Goal: Task Accomplishment & Management: Complete application form

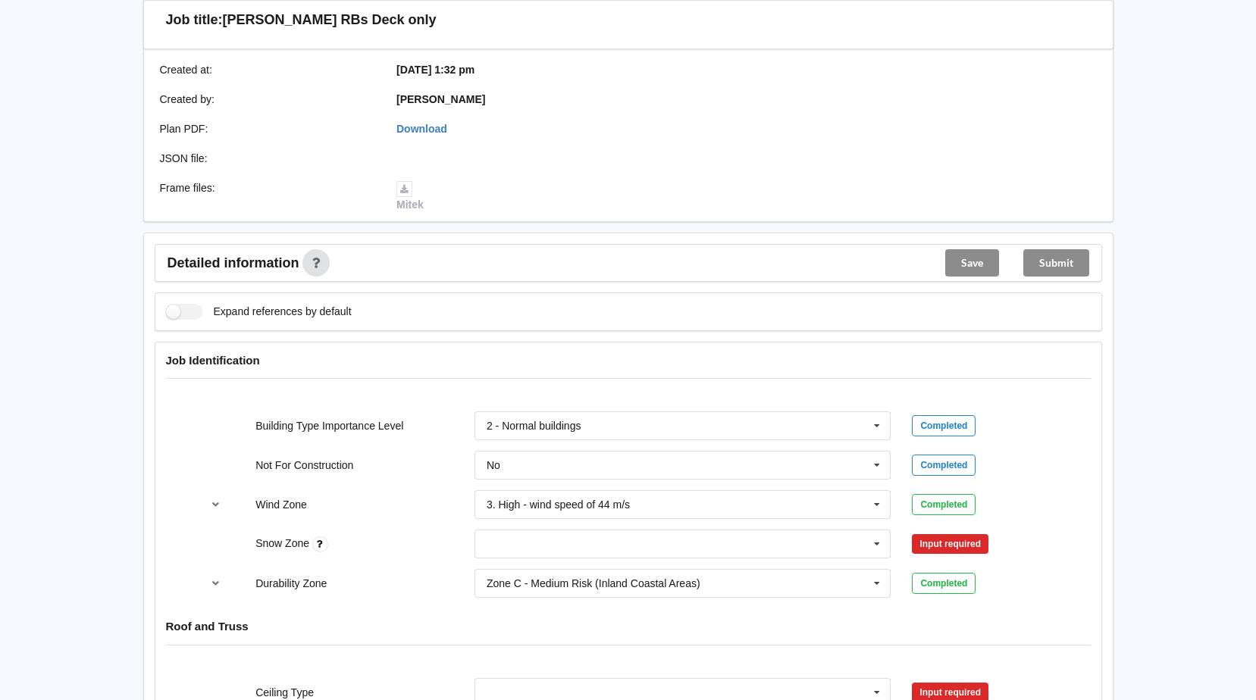
scroll to position [455, 0]
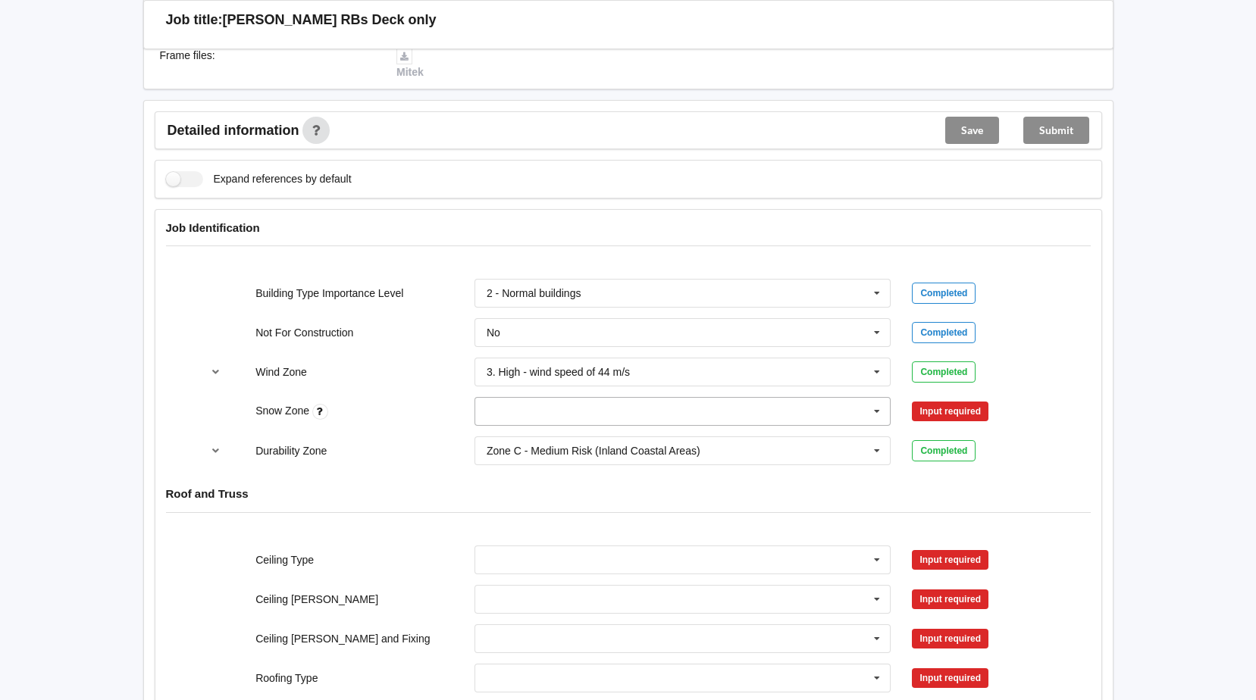
click at [876, 411] on icon at bounding box center [876, 412] width 23 height 28
click at [496, 442] on span "N0" at bounding box center [494, 439] width 14 height 12
click at [979, 407] on button "Confirm input" at bounding box center [957, 411] width 90 height 25
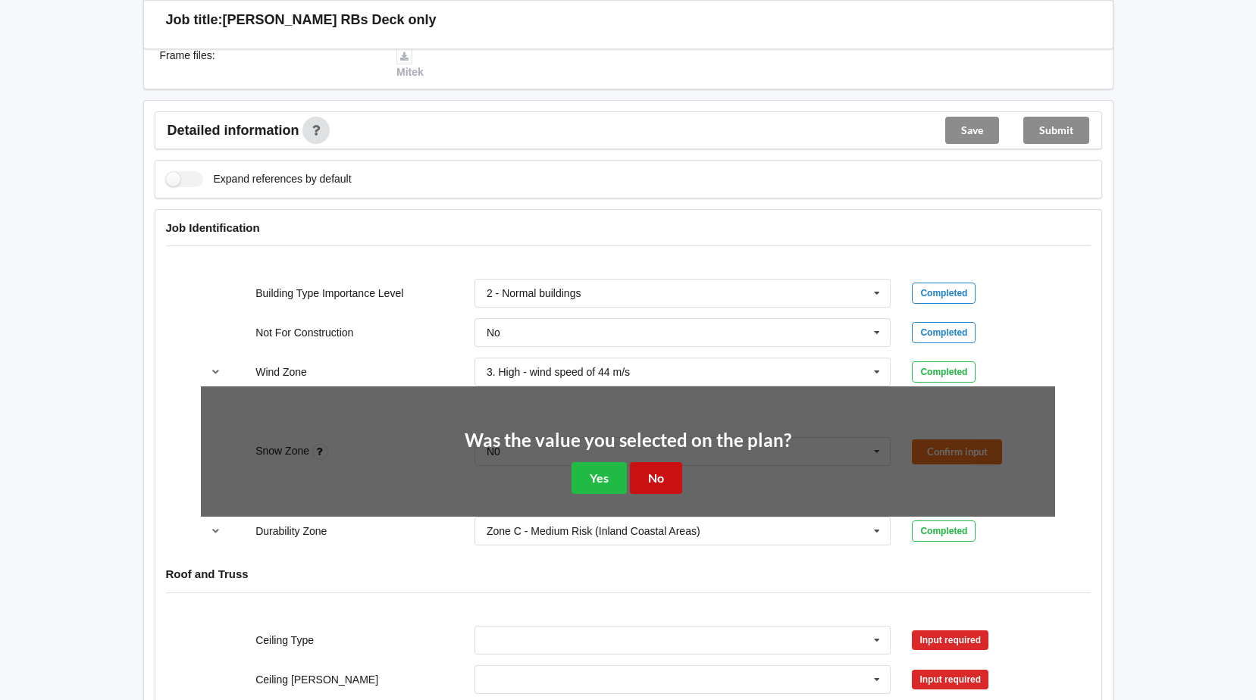
click at [662, 477] on button "No" at bounding box center [656, 477] width 52 height 31
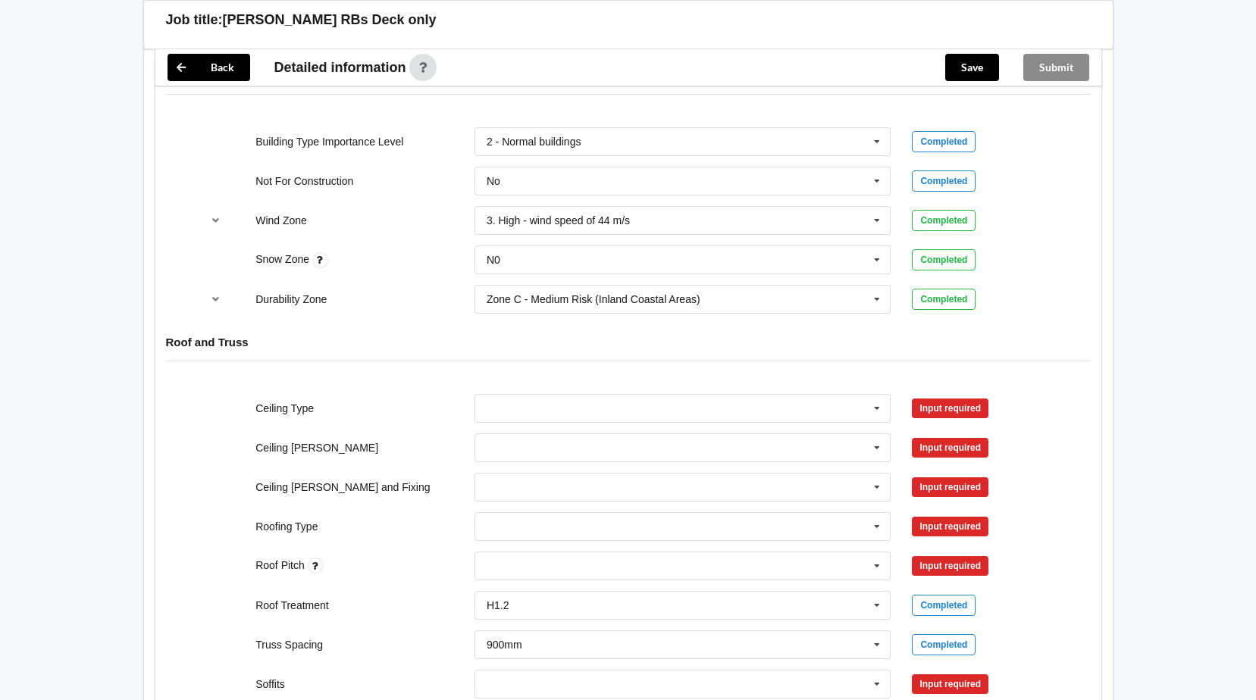
scroll to position [758, 0]
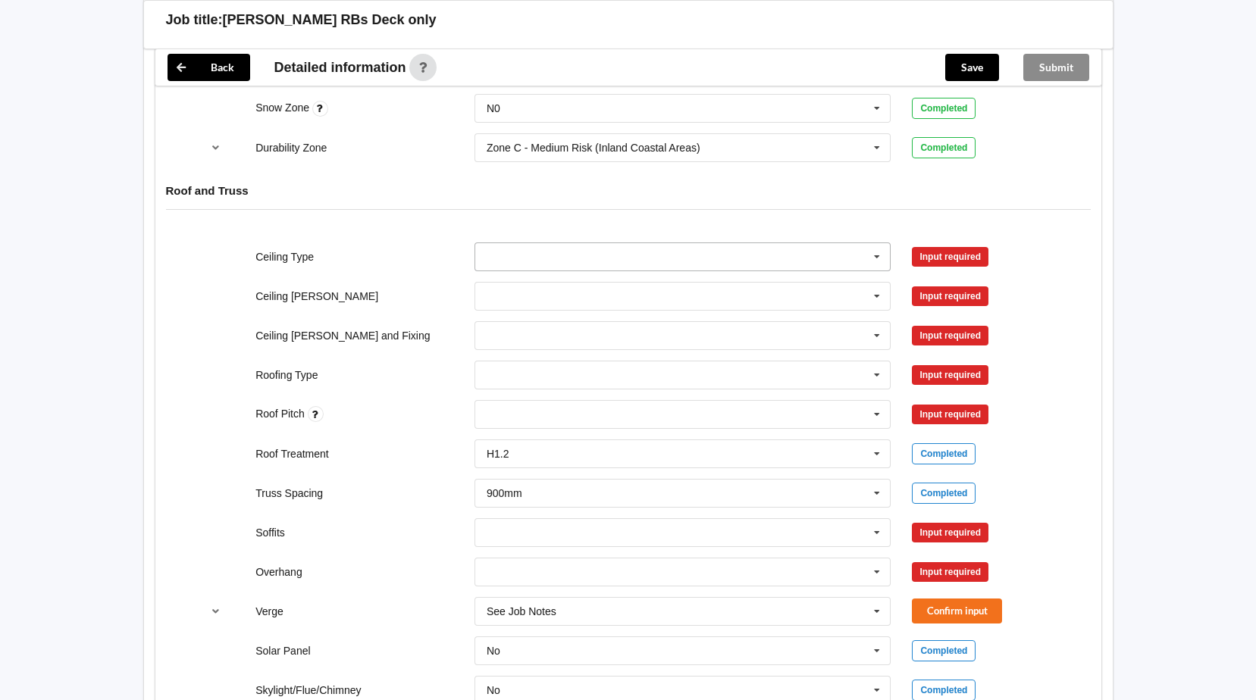
click at [873, 254] on icon at bounding box center [876, 257] width 23 height 28
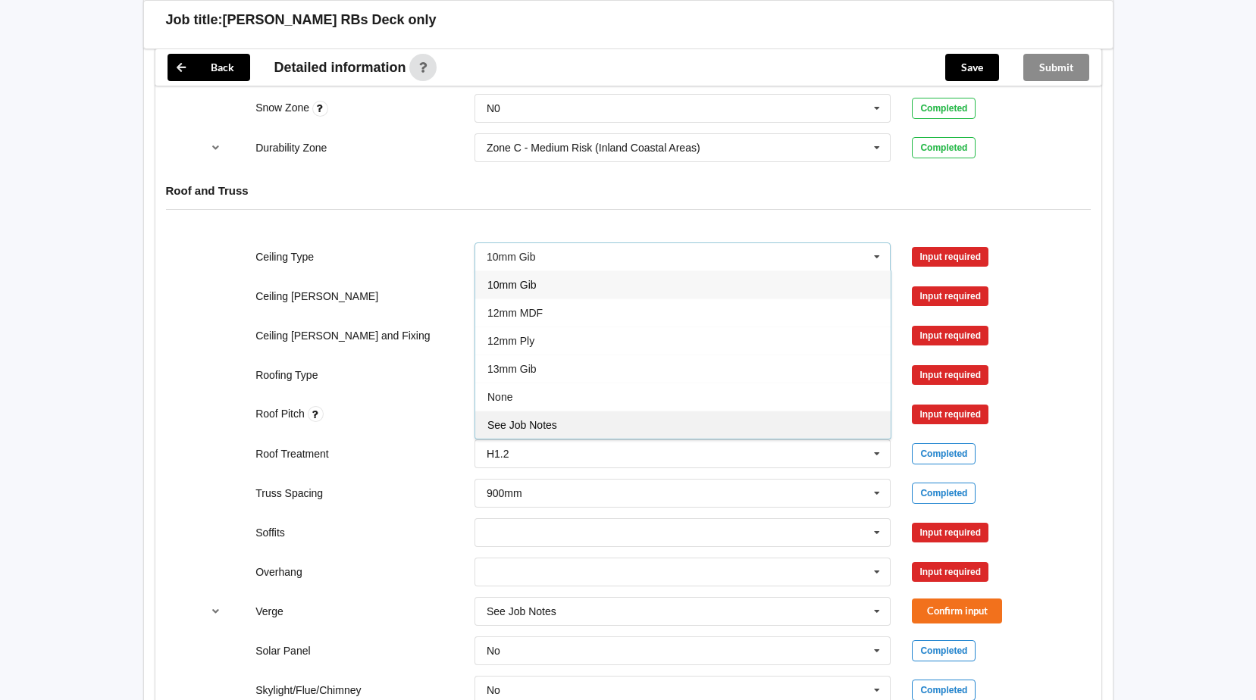
click at [538, 431] on div "See Job Notes" at bounding box center [682, 425] width 415 height 28
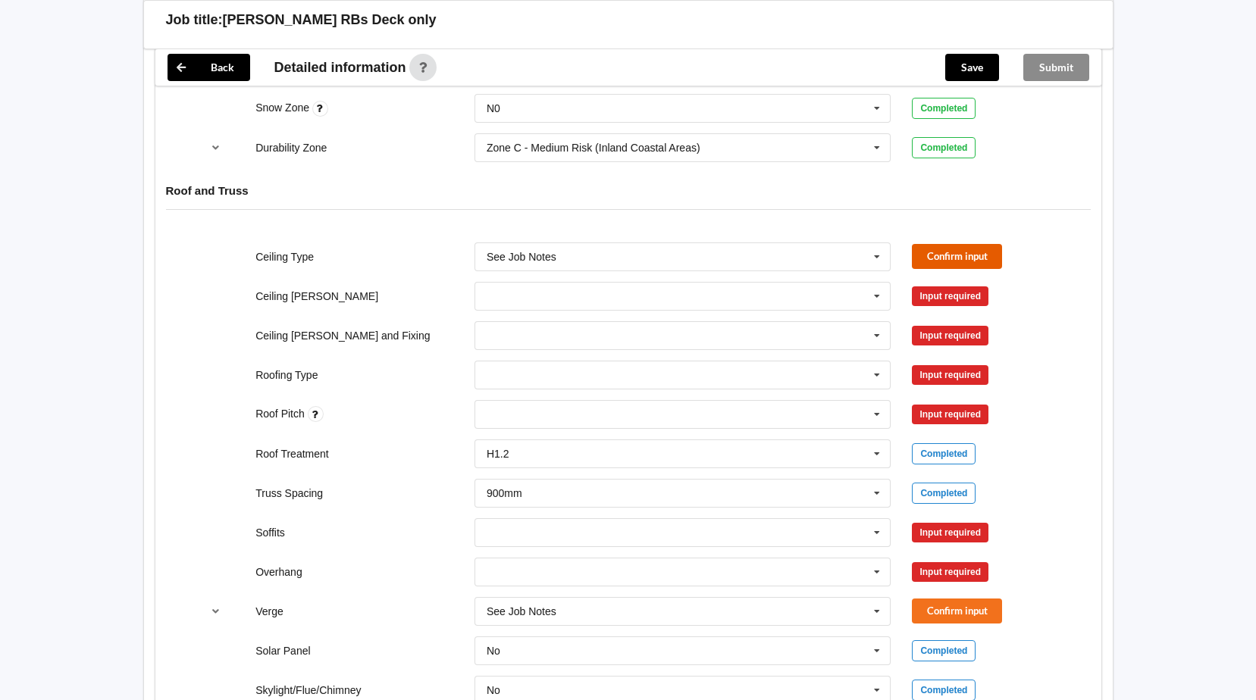
click at [992, 259] on button "Confirm input" at bounding box center [957, 256] width 90 height 25
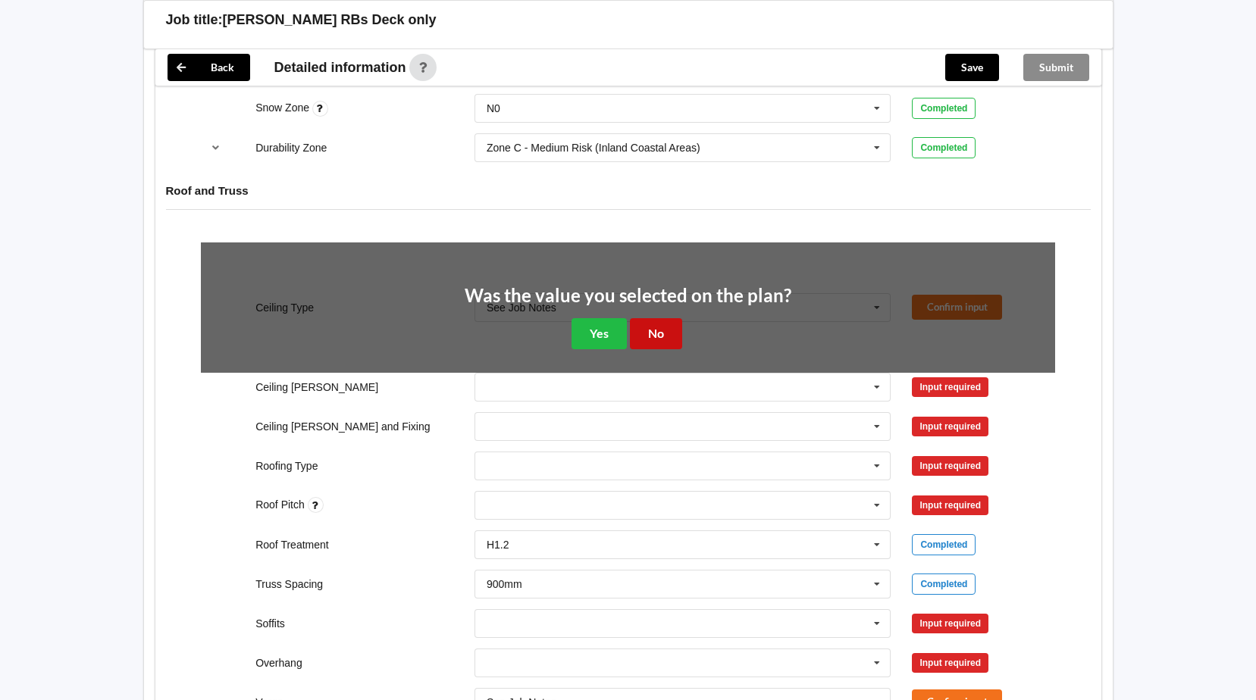
drag, startPoint x: 655, startPoint y: 338, endPoint x: 744, endPoint y: 338, distance: 89.4
click at [658, 338] on button "No" at bounding box center [656, 333] width 52 height 31
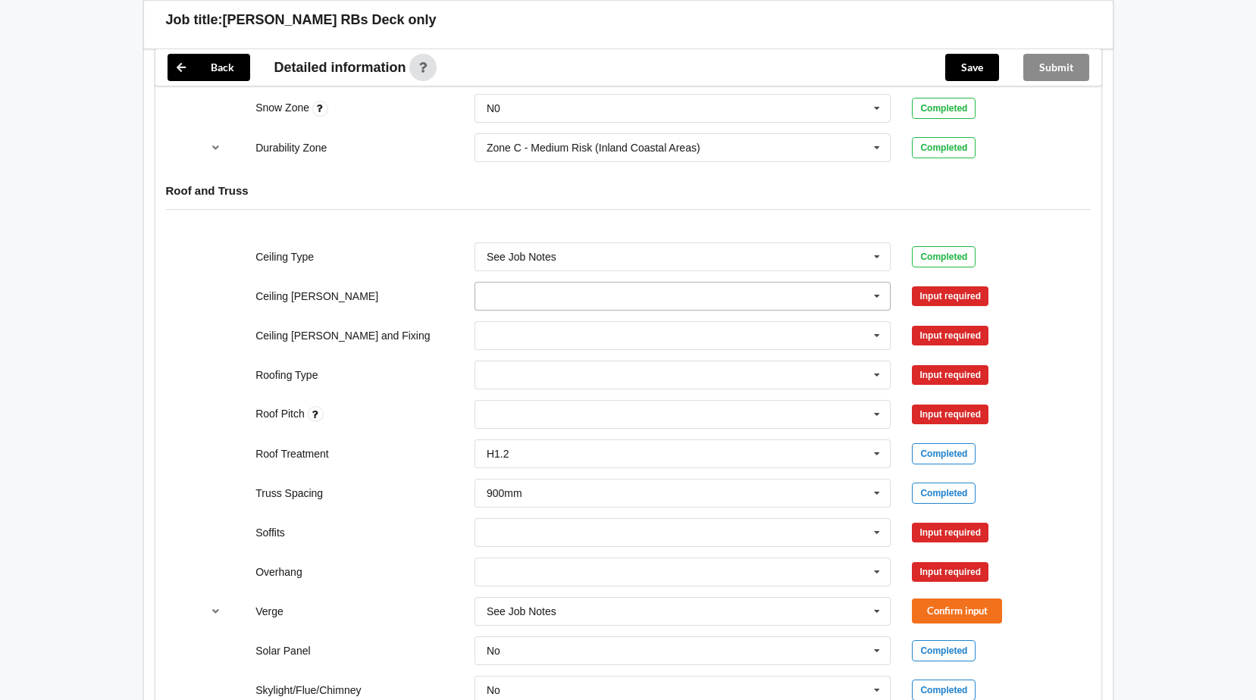
click at [878, 297] on icon at bounding box center [876, 297] width 23 height 28
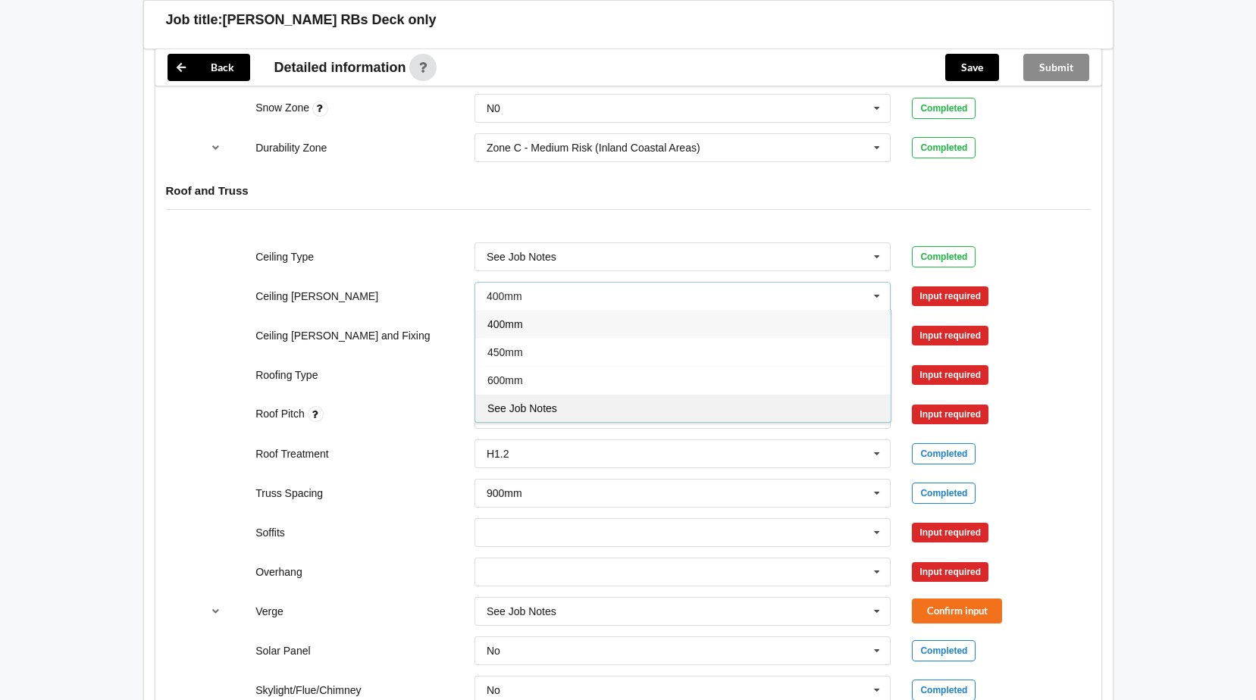
click at [691, 403] on div "See Job Notes" at bounding box center [682, 408] width 415 height 28
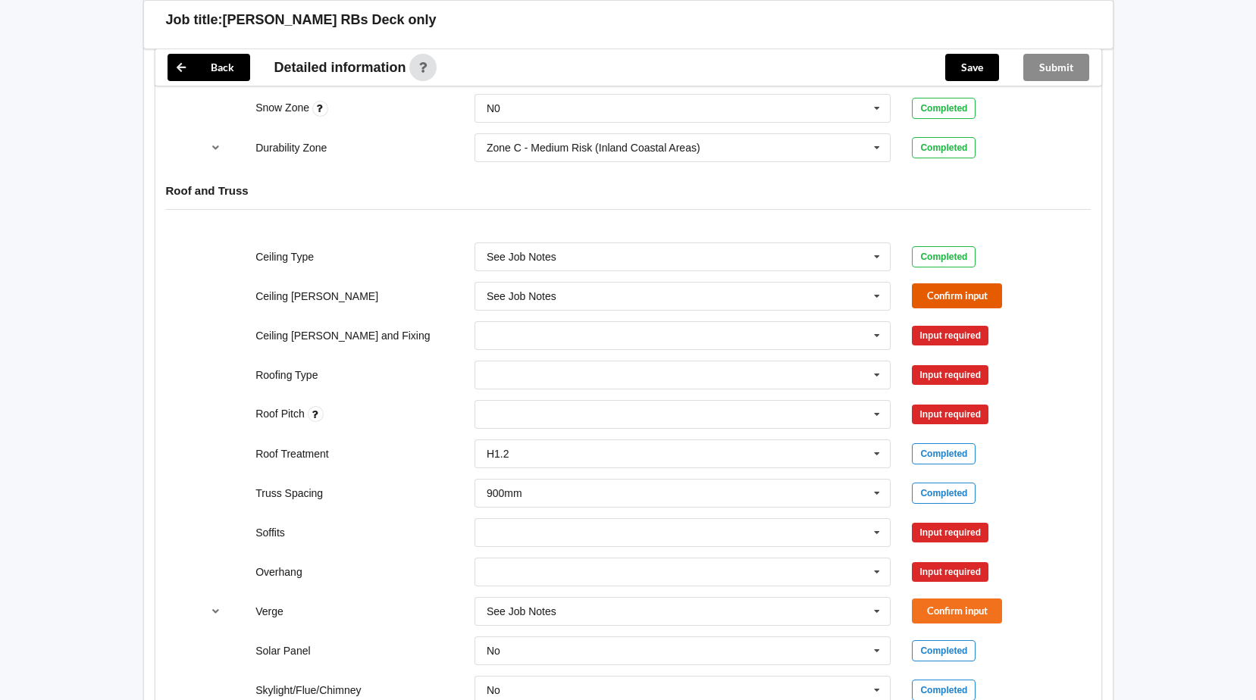
click at [940, 296] on button "Confirm input" at bounding box center [957, 295] width 90 height 25
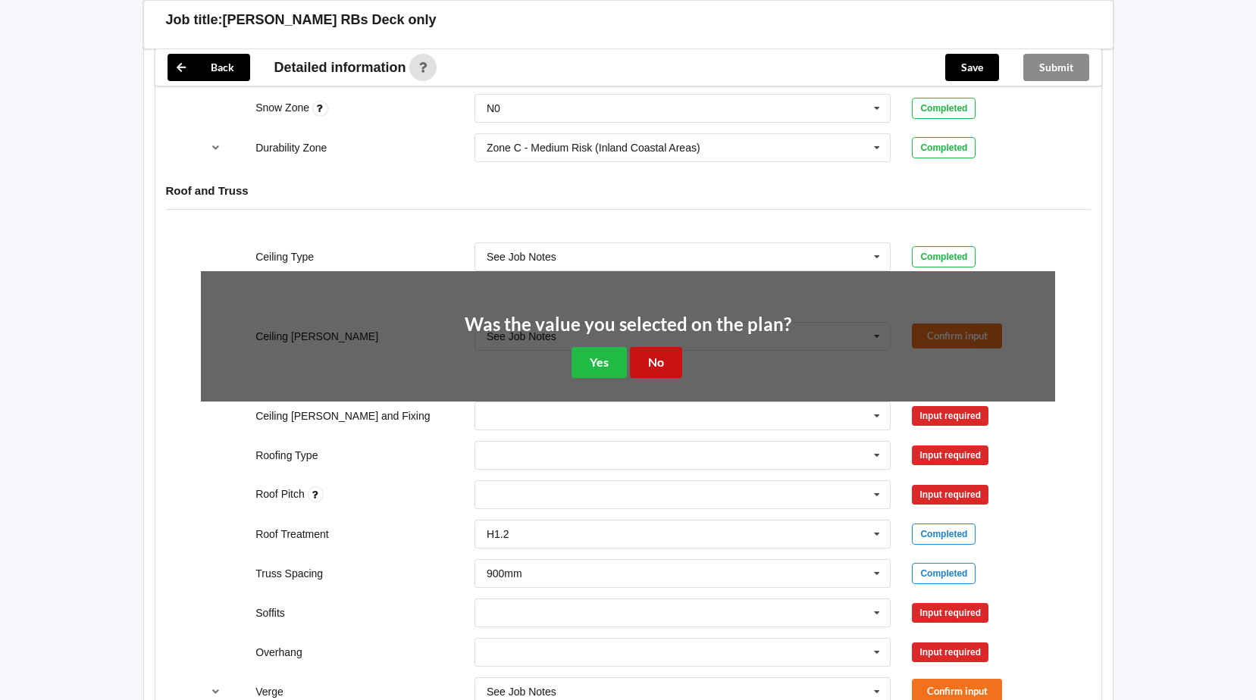
click at [655, 364] on button "No" at bounding box center [656, 362] width 52 height 31
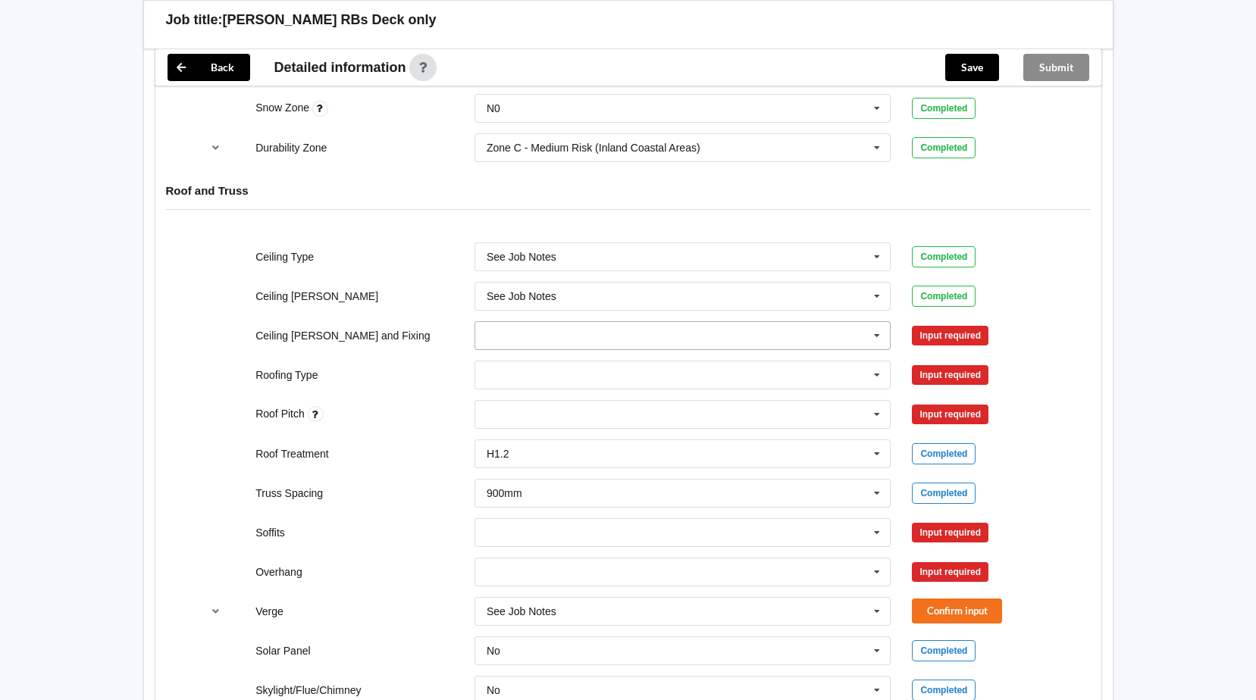
click at [874, 336] on icon at bounding box center [876, 336] width 23 height 28
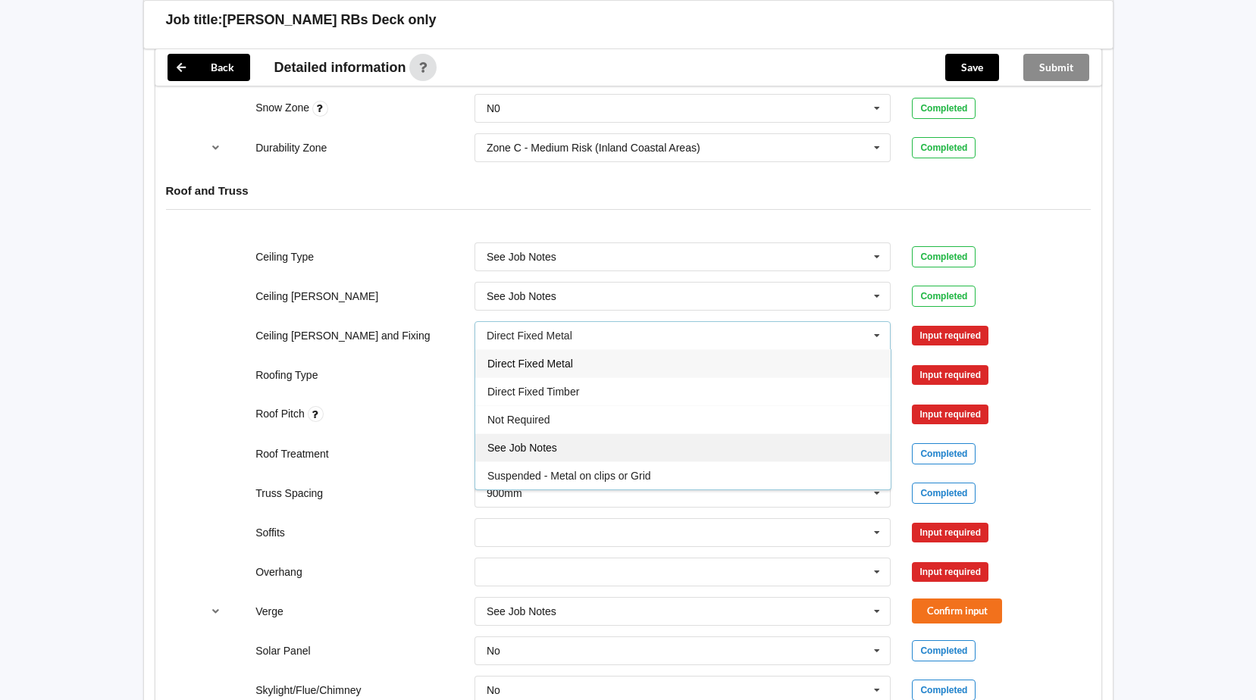
click at [556, 443] on span "See Job Notes" at bounding box center [522, 448] width 70 height 12
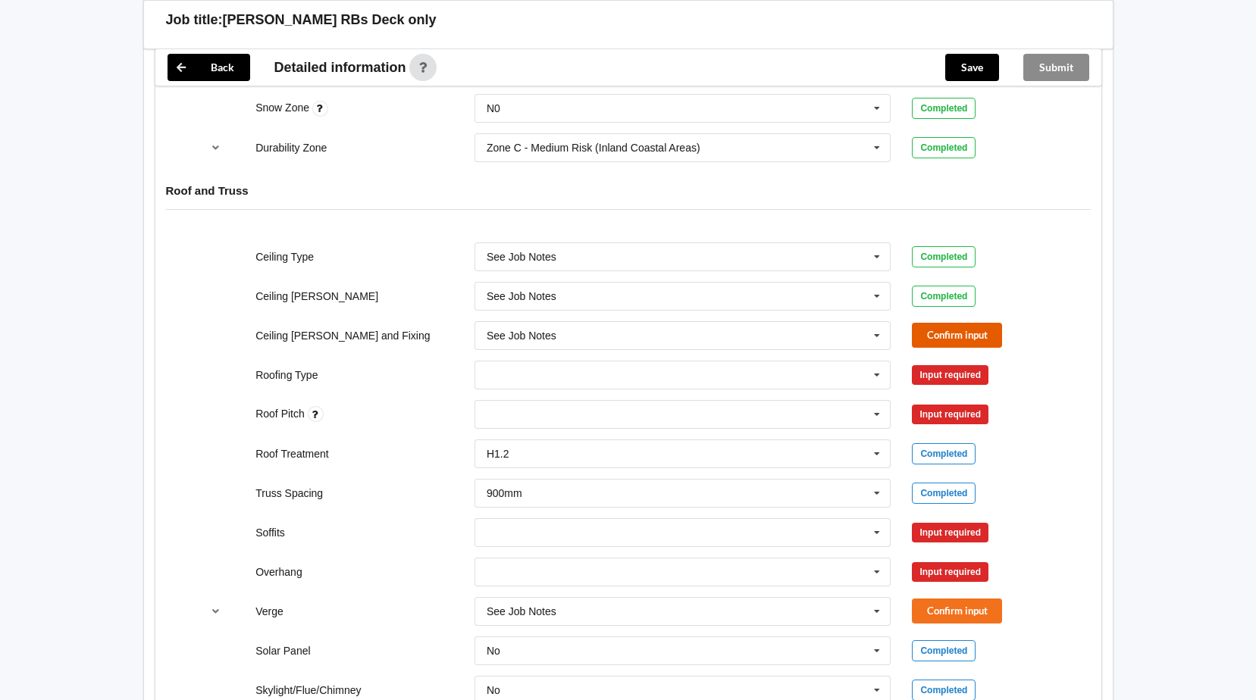
click at [944, 326] on button "Confirm input" at bounding box center [957, 335] width 90 height 25
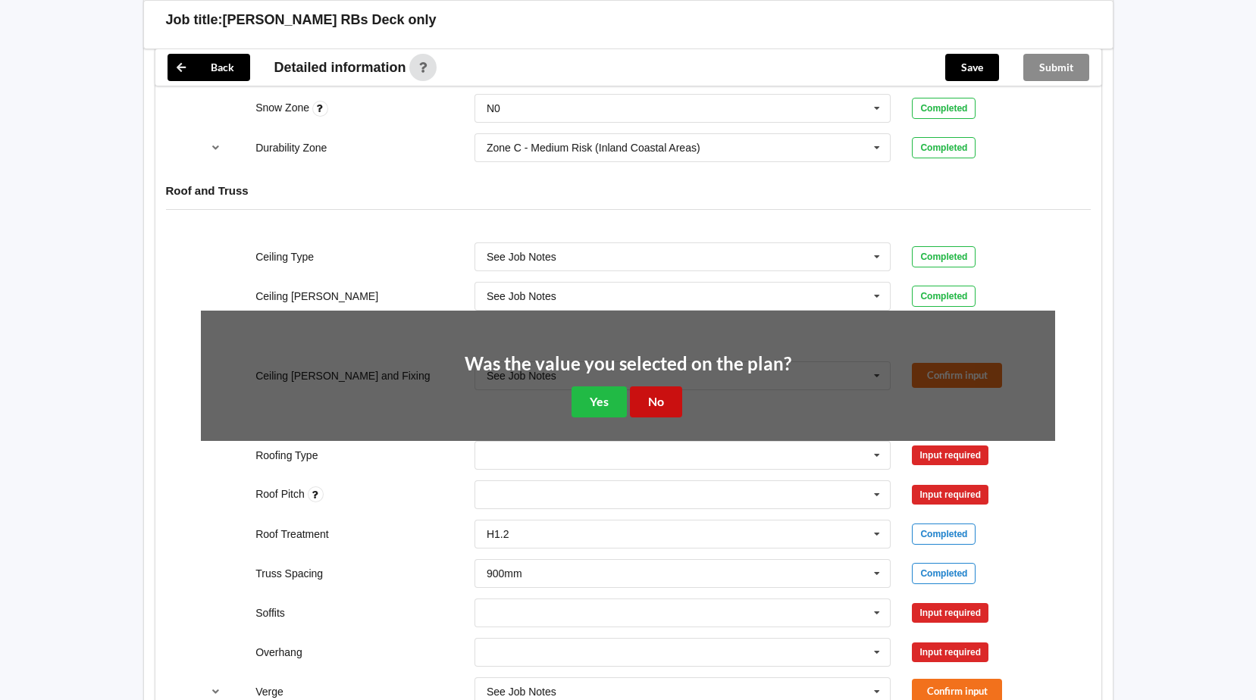
click at [664, 398] on button "No" at bounding box center [656, 401] width 52 height 31
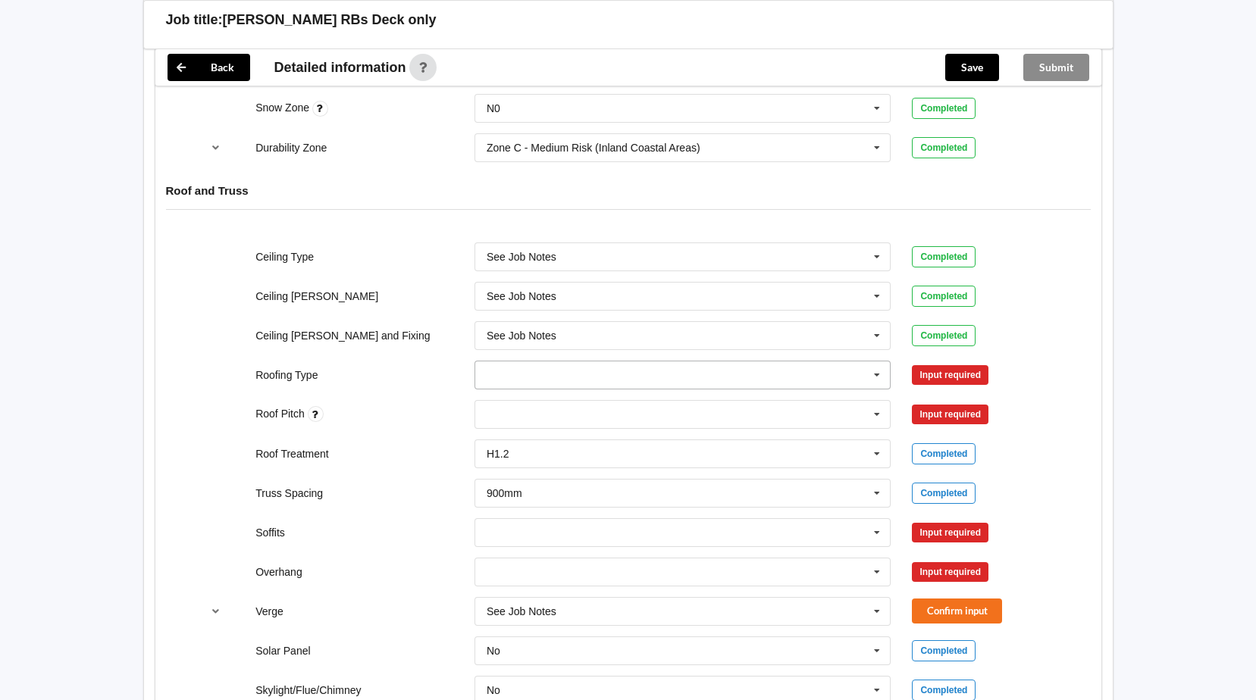
click at [878, 374] on icon at bounding box center [876, 375] width 23 height 28
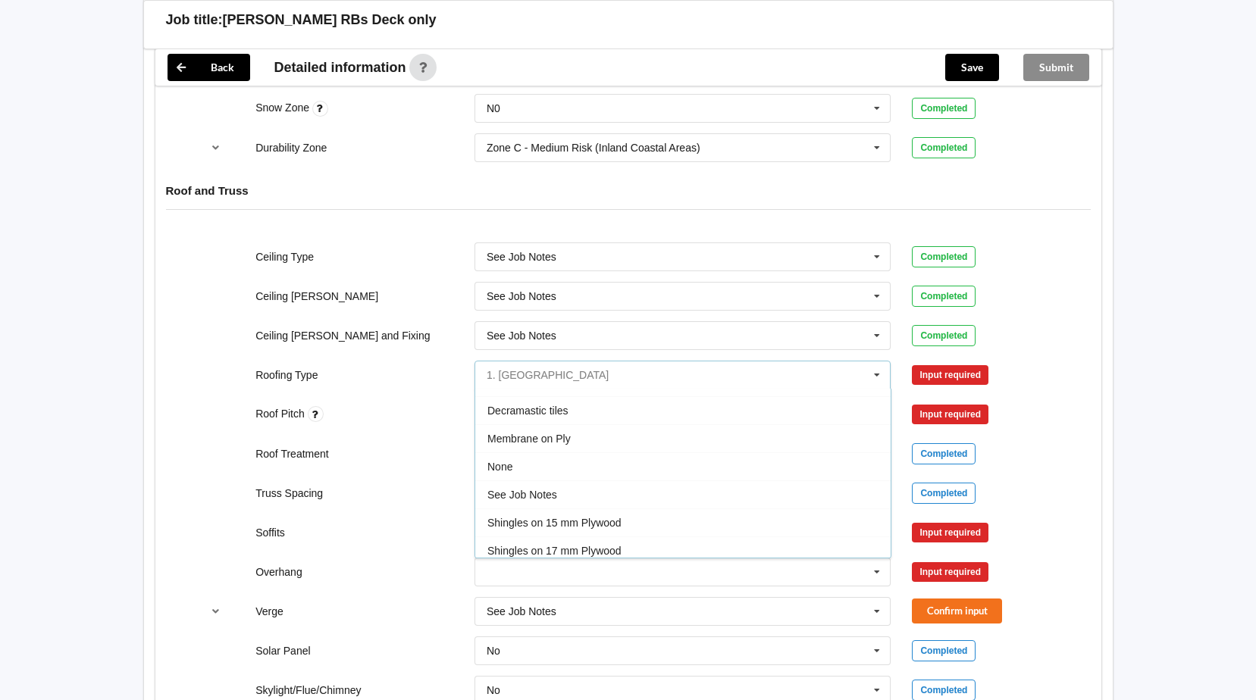
scroll to position [167, 0]
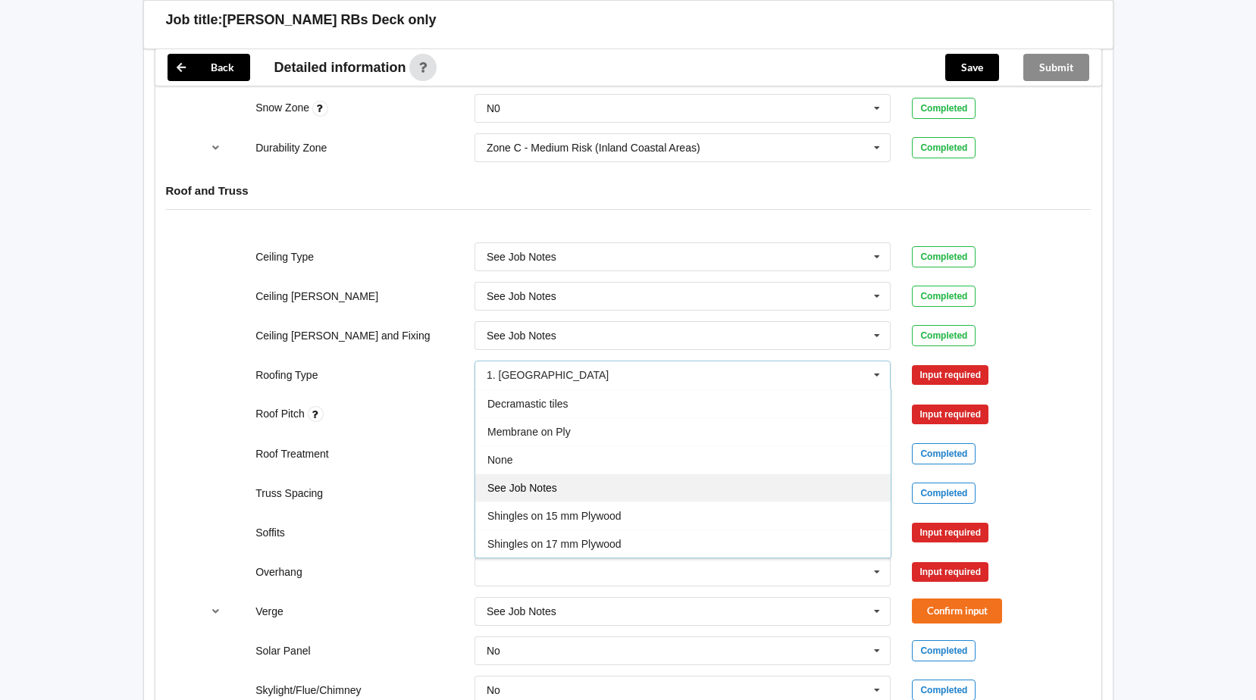
click at [546, 487] on span "See Job Notes" at bounding box center [522, 488] width 70 height 12
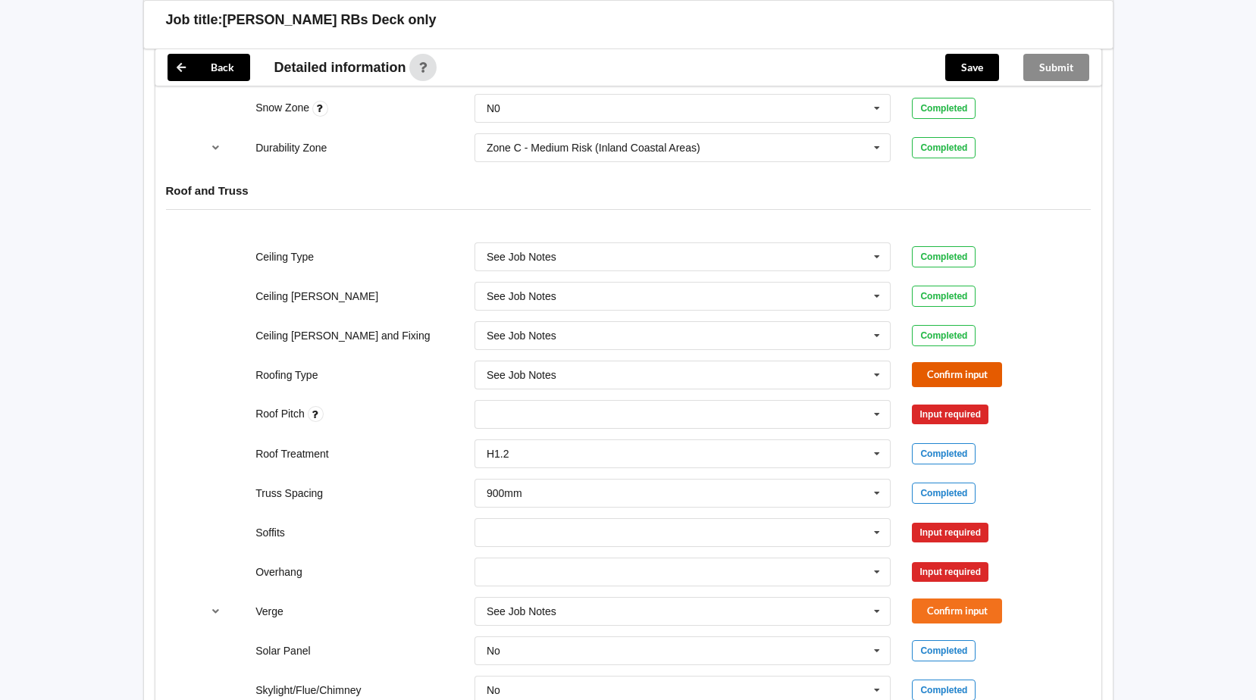
click at [998, 371] on button "Confirm input" at bounding box center [957, 374] width 90 height 25
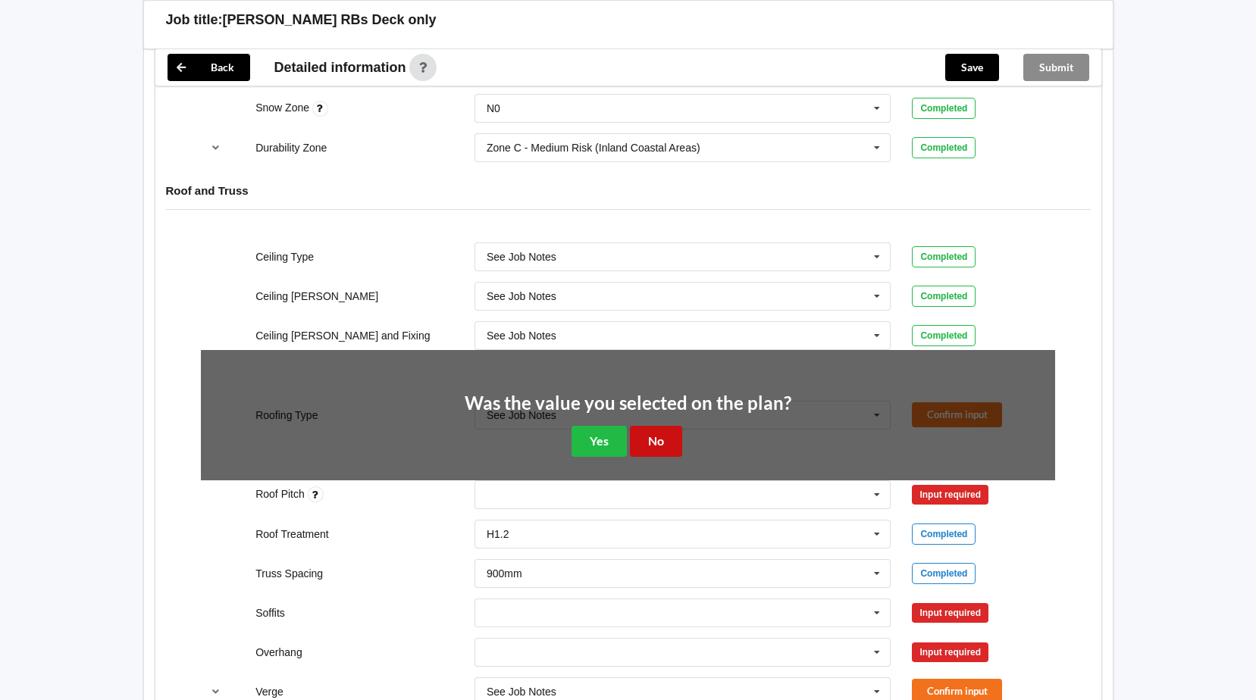
click at [666, 446] on button "No" at bounding box center [656, 441] width 52 height 31
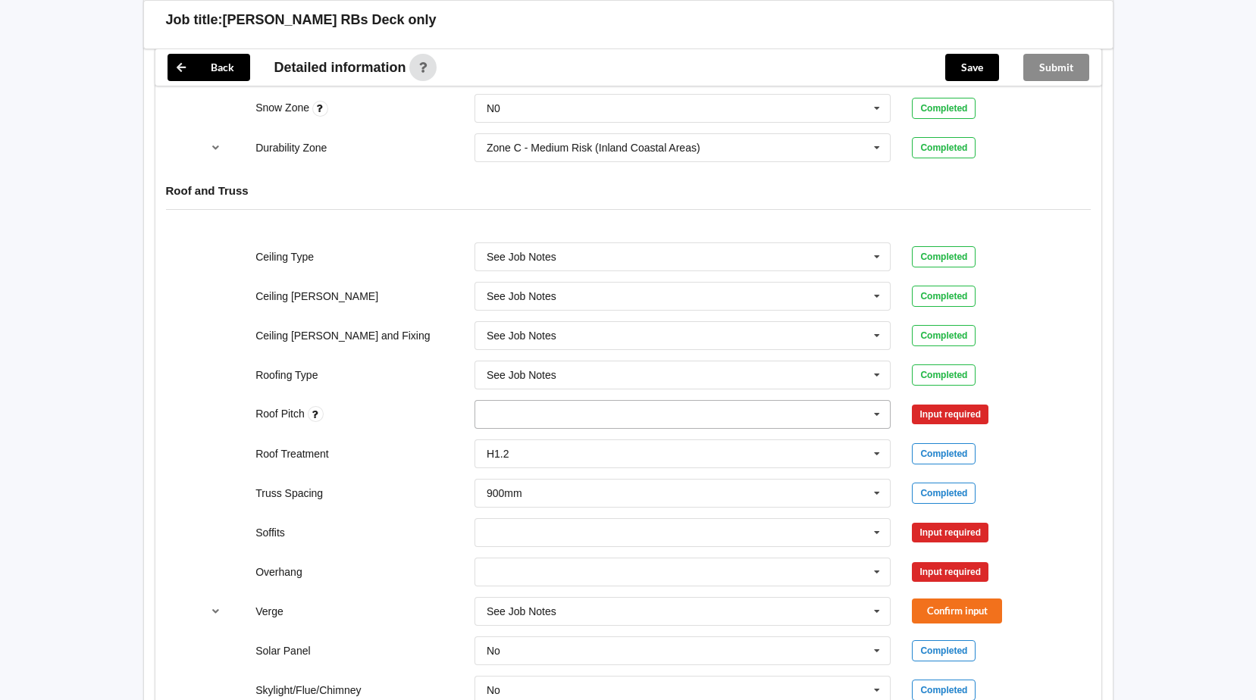
click at [880, 414] on icon at bounding box center [876, 415] width 23 height 28
click at [709, 451] on div "None" at bounding box center [682, 442] width 415 height 28
click at [957, 413] on button "Confirm input" at bounding box center [957, 414] width 90 height 25
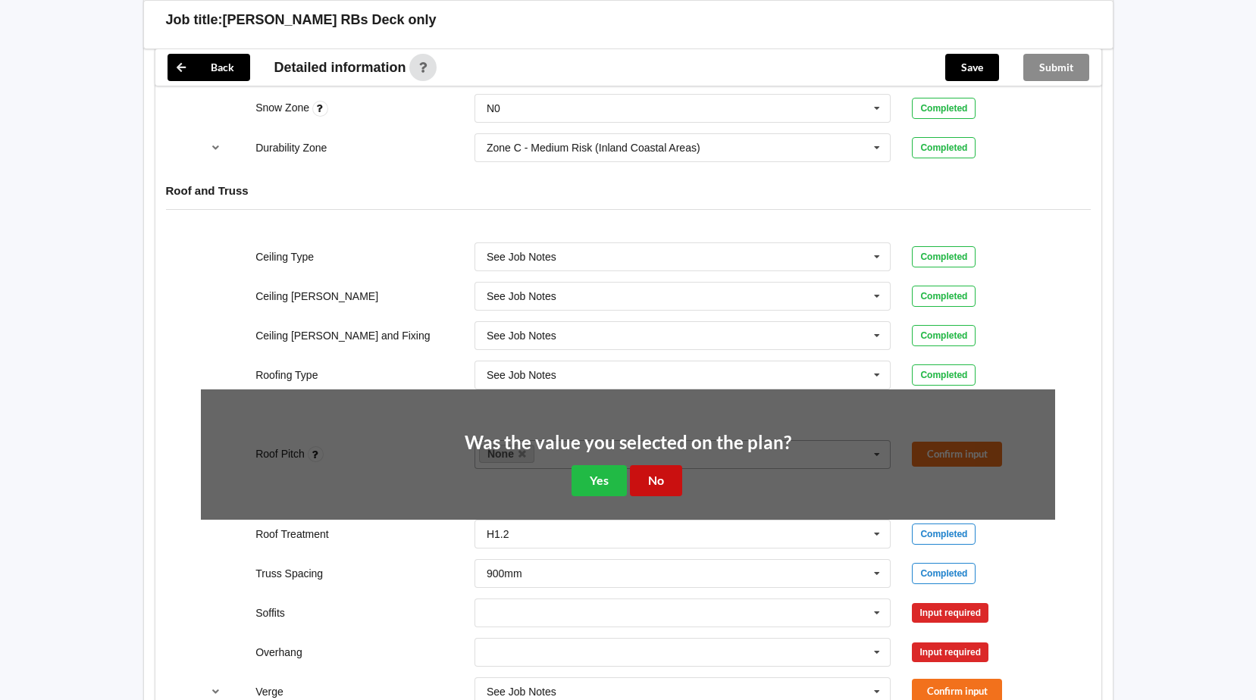
click at [662, 481] on button "No" at bounding box center [656, 480] width 52 height 31
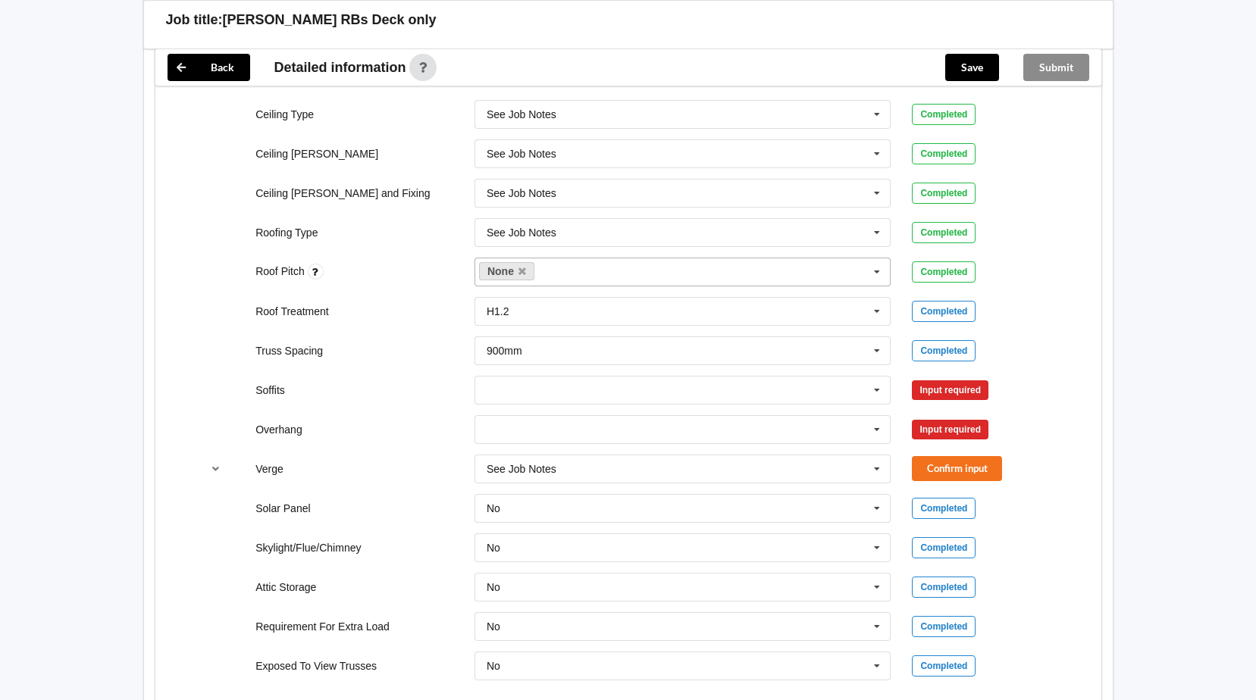
scroll to position [909, 0]
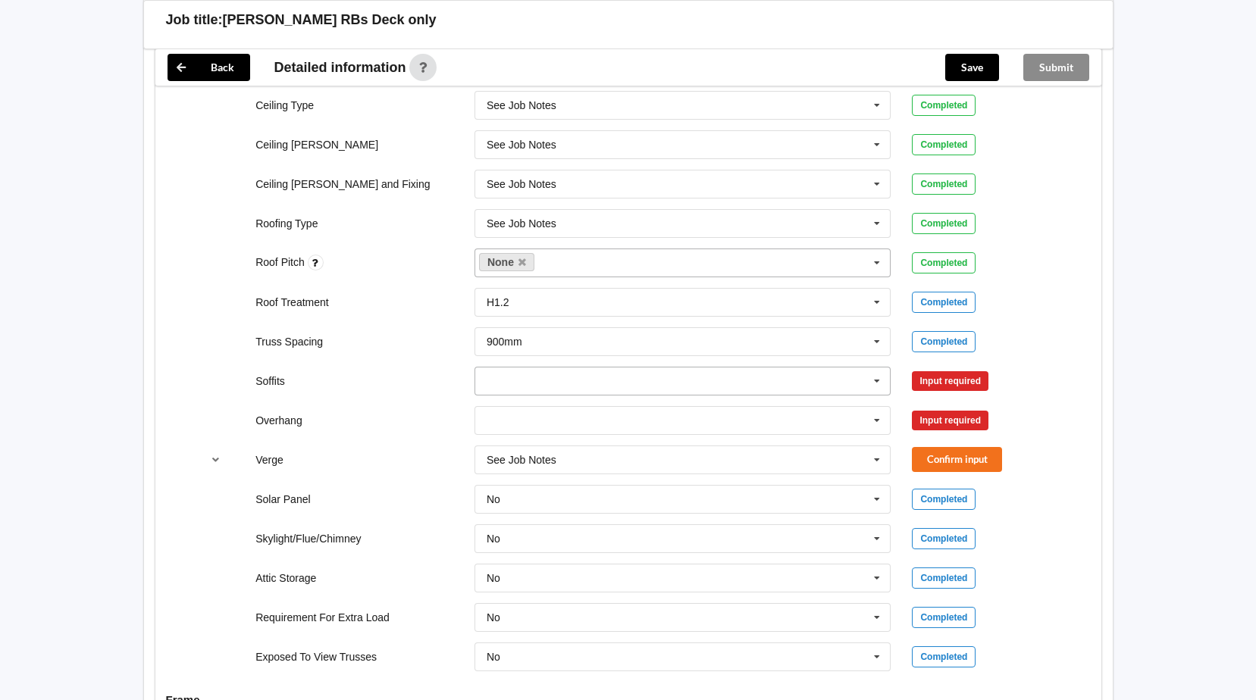
click at [871, 380] on icon at bounding box center [876, 382] width 23 height 28
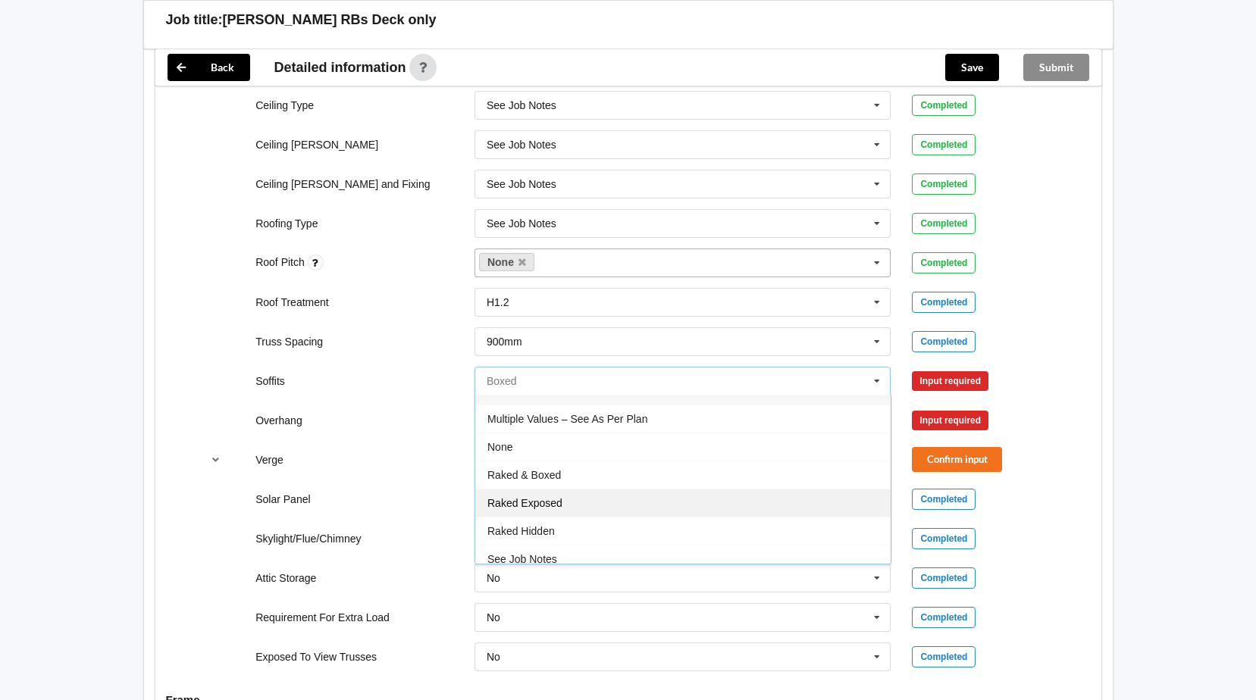
scroll to position [27, 0]
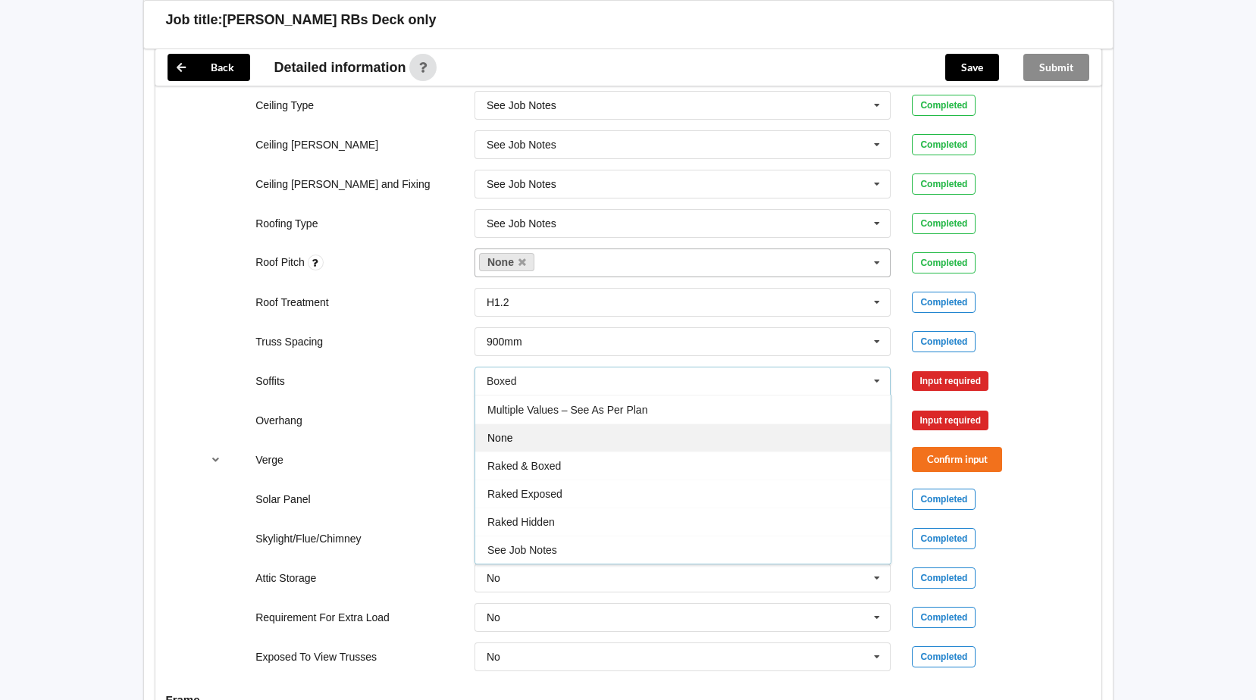
click at [509, 438] on span "None" at bounding box center [499, 438] width 25 height 12
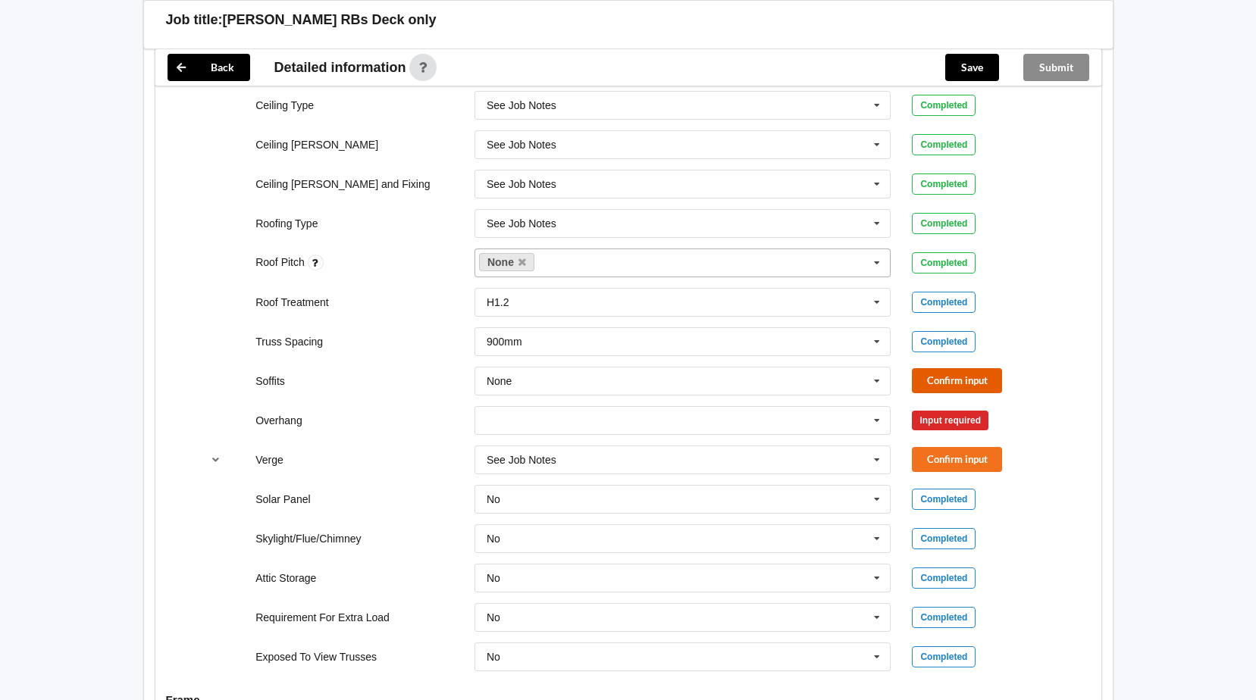
click at [943, 381] on button "Confirm input" at bounding box center [957, 380] width 90 height 25
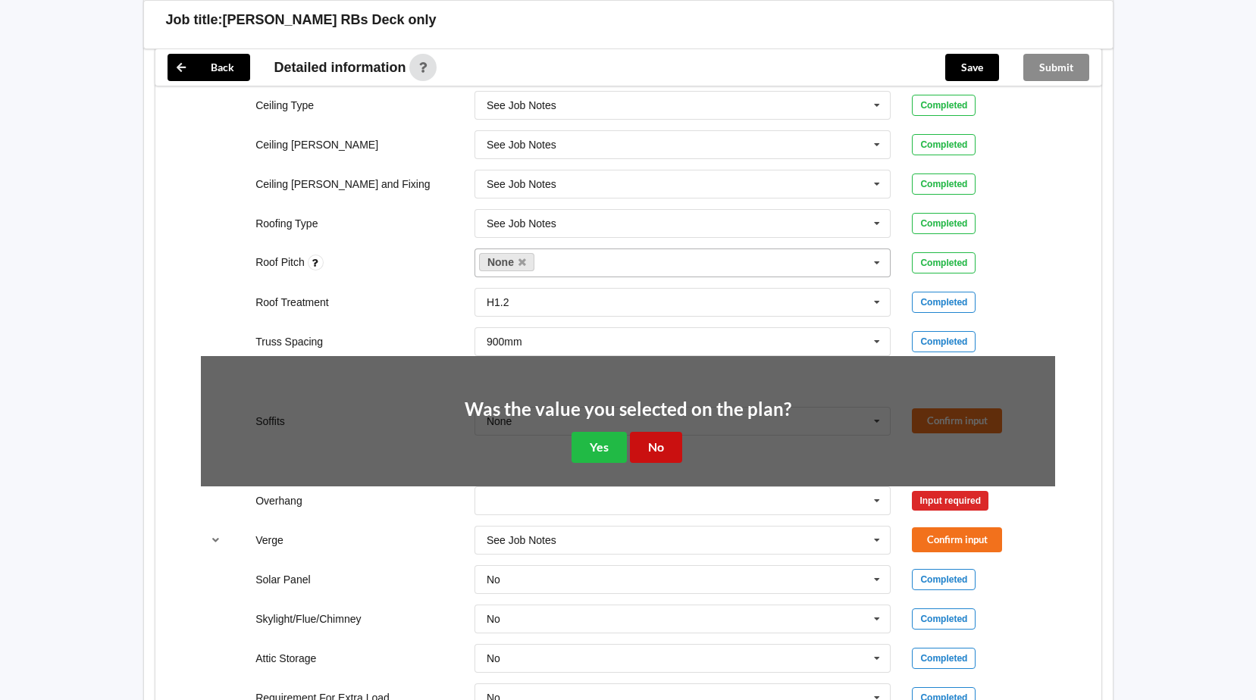
click at [664, 449] on button "No" at bounding box center [656, 447] width 52 height 31
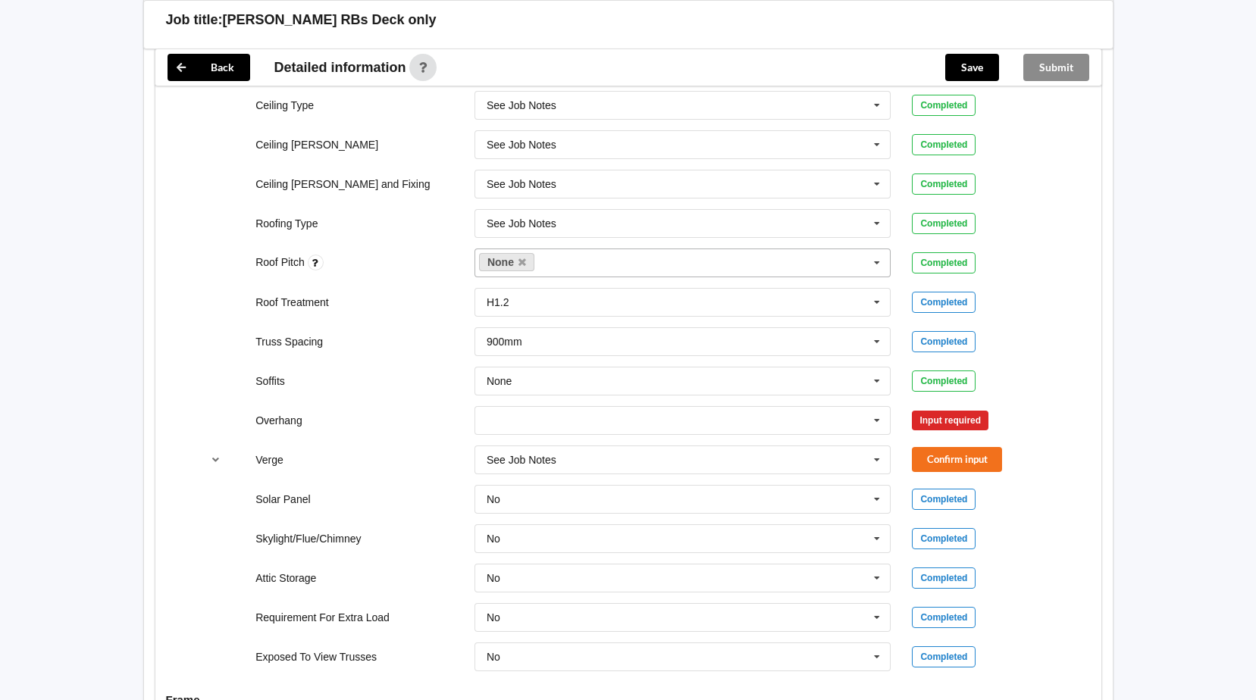
click at [931, 421] on div "Input required" at bounding box center [950, 421] width 77 height 20
click at [875, 419] on icon at bounding box center [876, 421] width 23 height 28
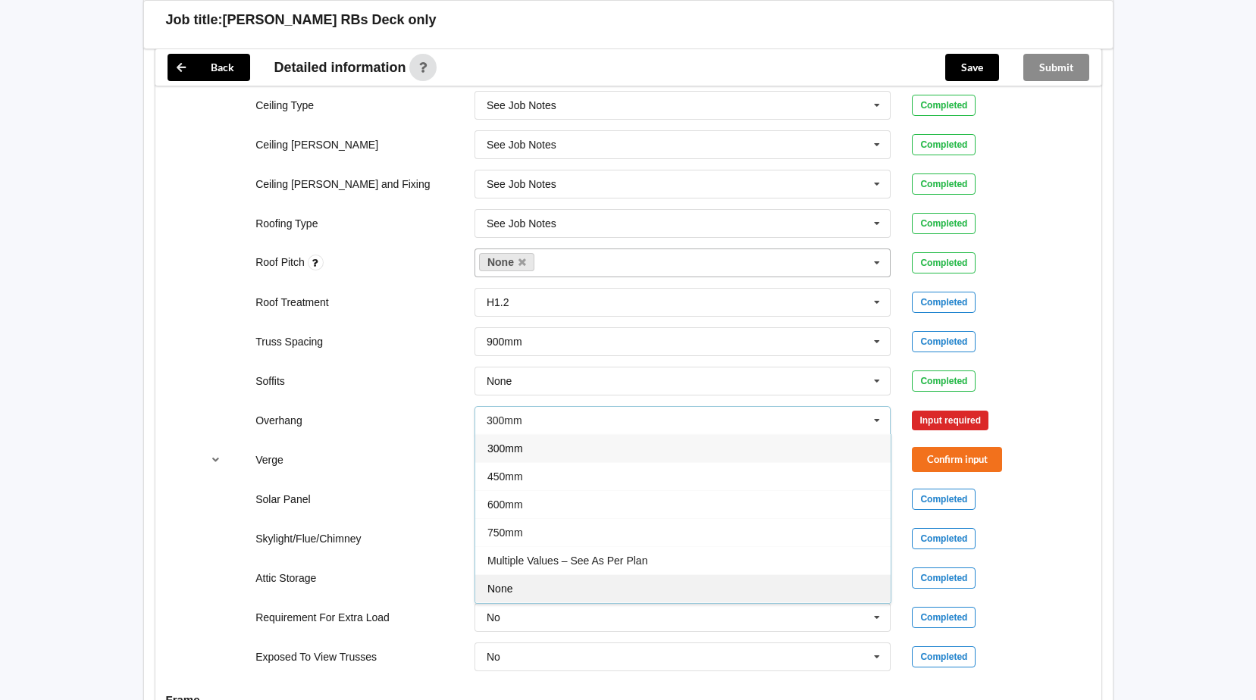
click at [513, 581] on div "None" at bounding box center [682, 588] width 415 height 28
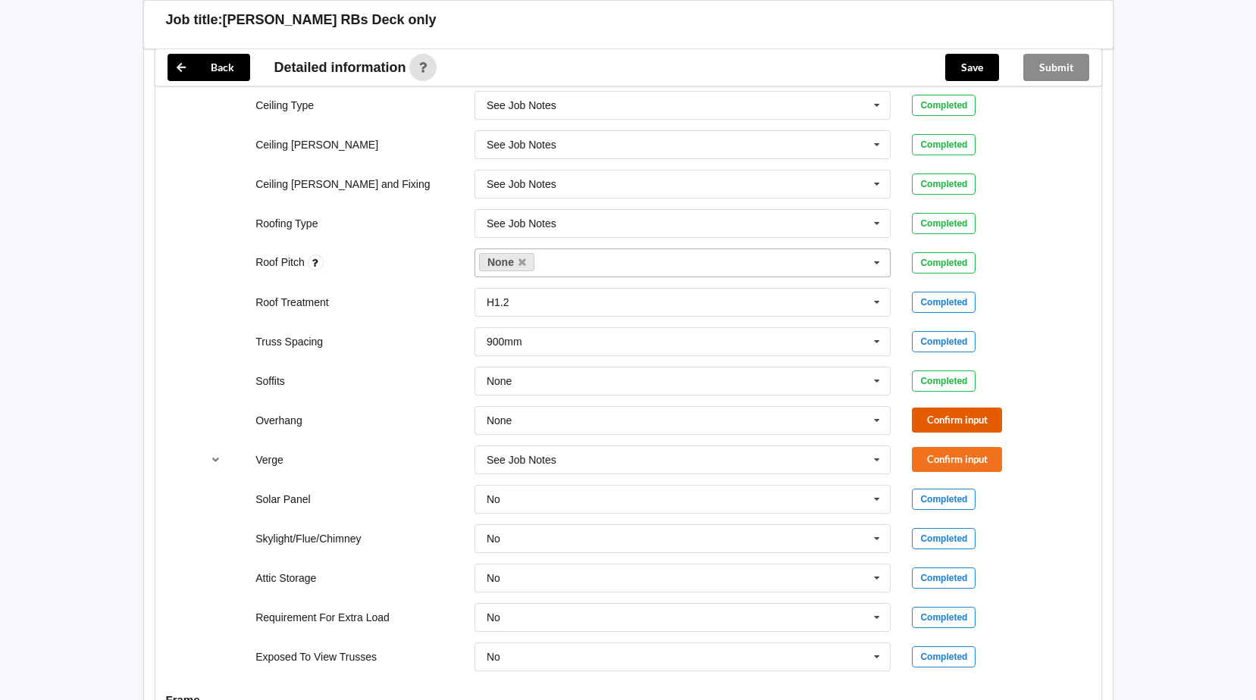
click at [971, 417] on button "Confirm input" at bounding box center [957, 420] width 90 height 25
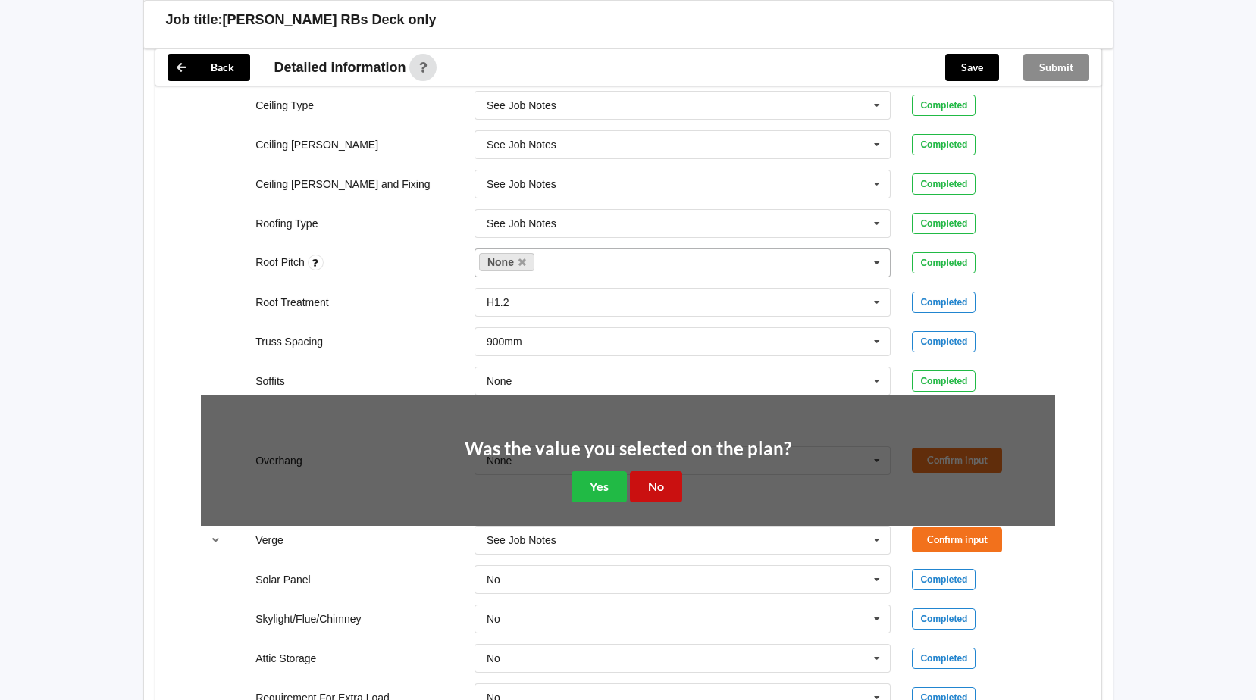
click at [652, 490] on button "No" at bounding box center [656, 486] width 52 height 31
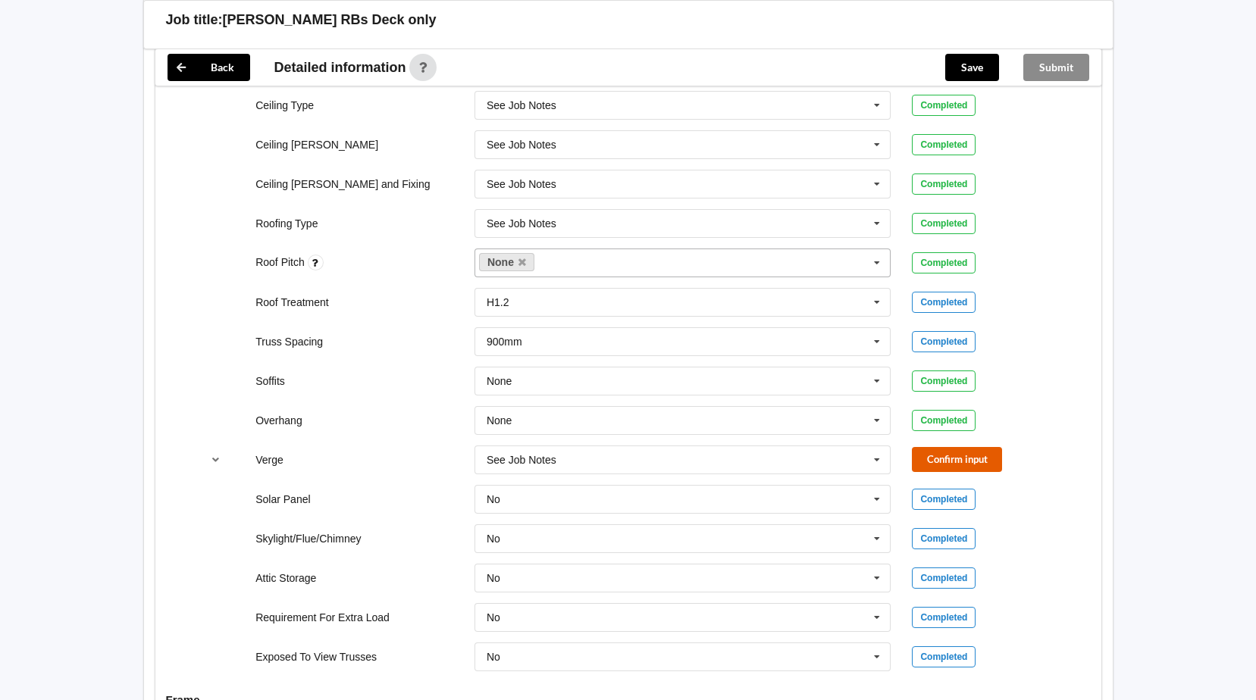
click at [971, 458] on button "Confirm input" at bounding box center [957, 459] width 90 height 25
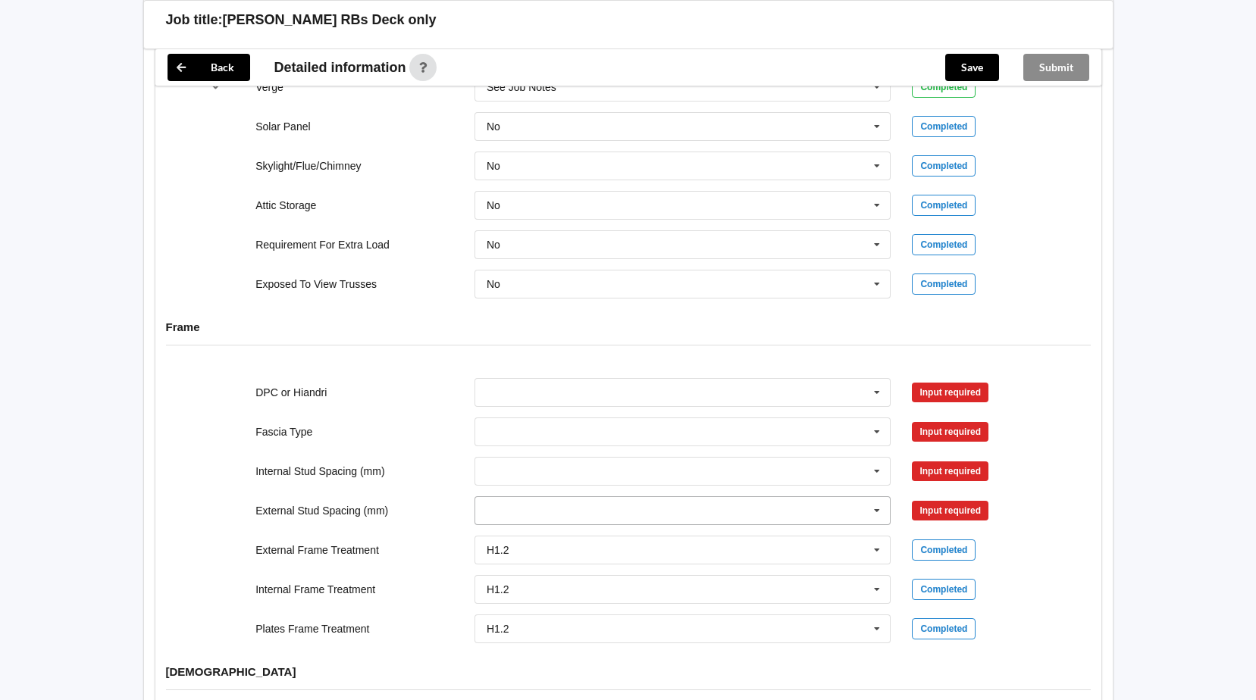
scroll to position [1288, 0]
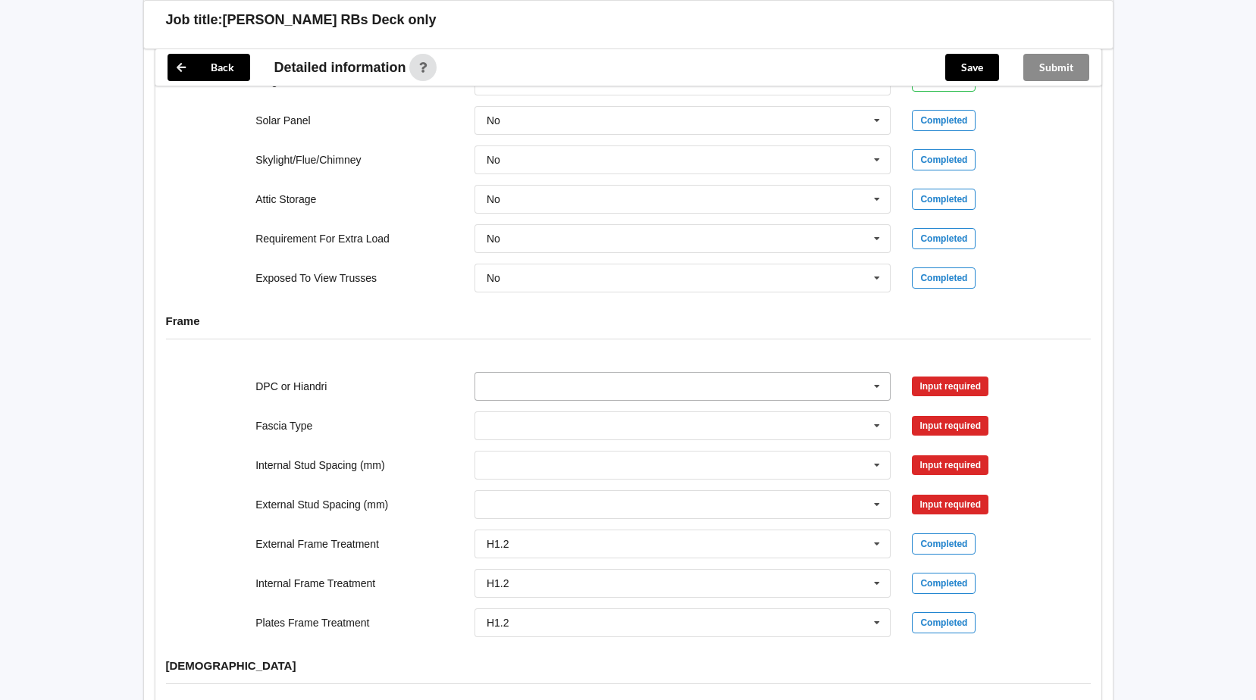
click at [877, 386] on icon at bounding box center [876, 387] width 23 height 28
drag, startPoint x: 566, startPoint y: 501, endPoint x: 638, endPoint y: 493, distance: 72.4
click at [567, 501] on div "See Job Notes" at bounding box center [682, 498] width 415 height 28
click at [925, 387] on button "Confirm input" at bounding box center [957, 386] width 90 height 25
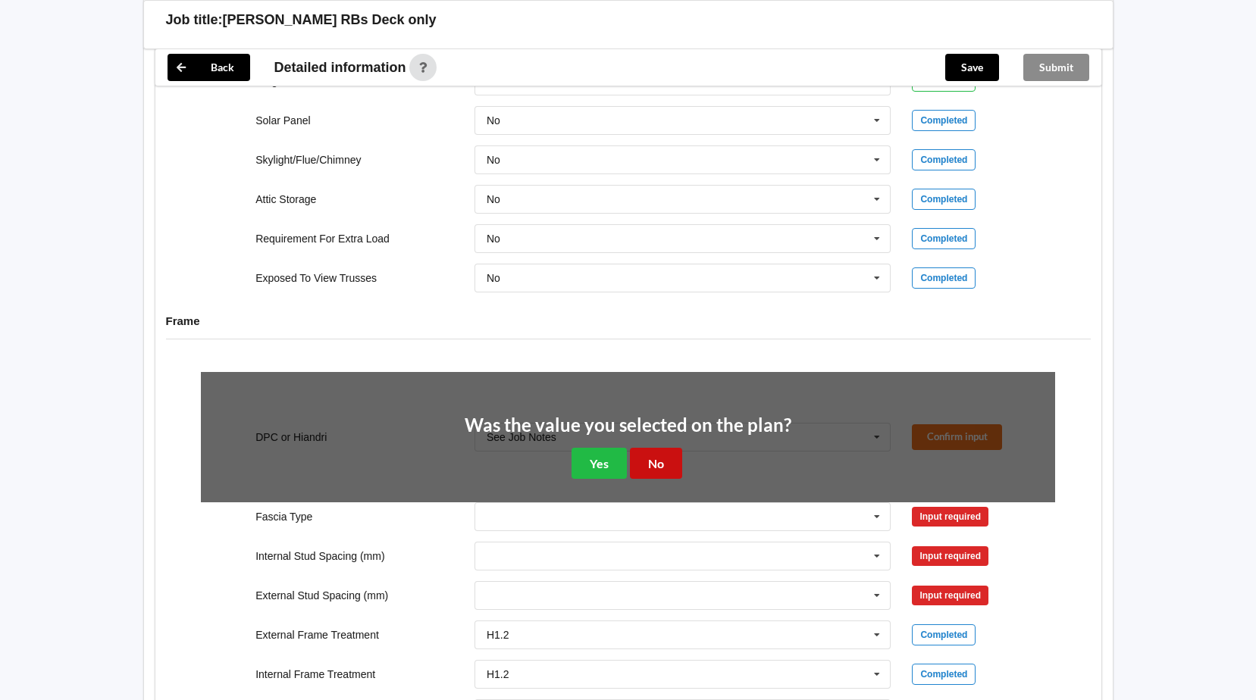
click at [676, 466] on button "No" at bounding box center [656, 463] width 52 height 31
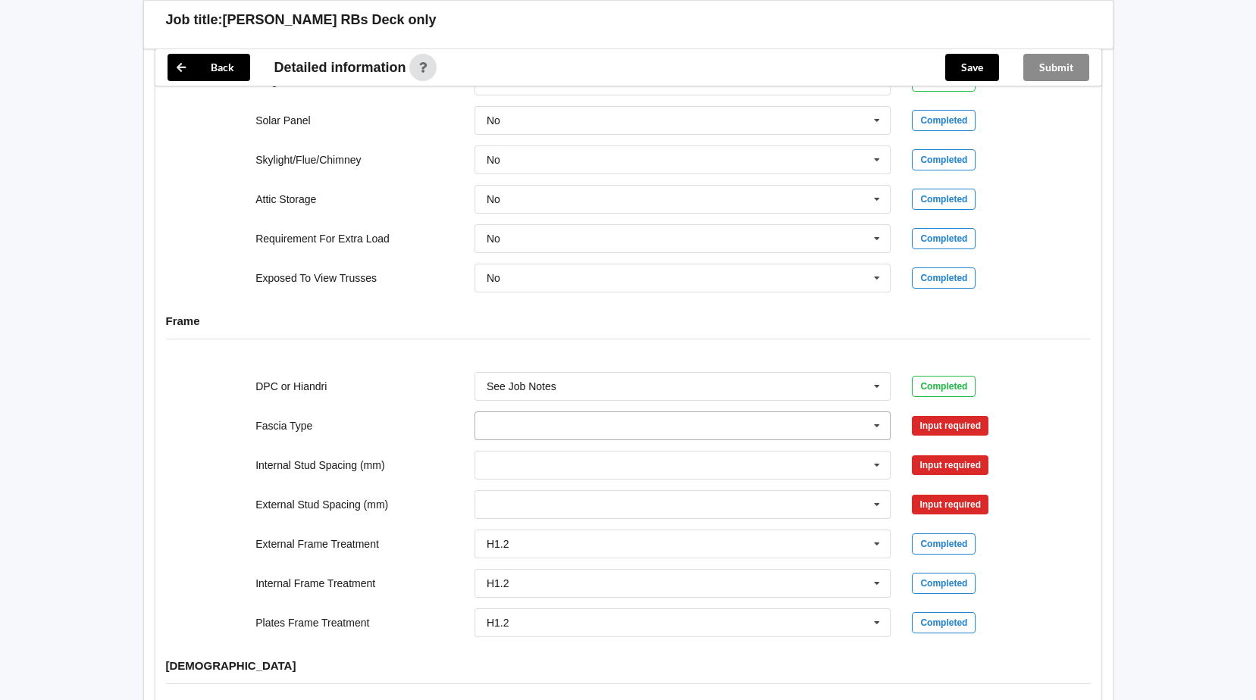
click at [877, 424] on icon at bounding box center [876, 426] width 23 height 28
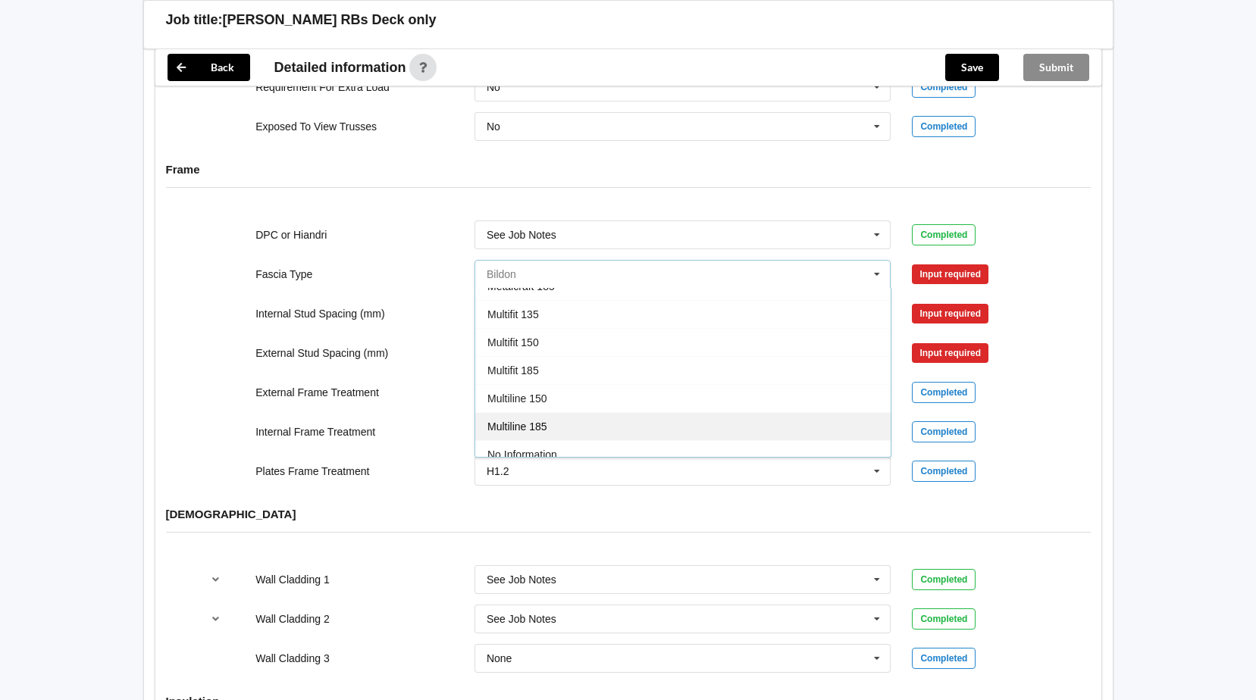
scroll to position [428, 0]
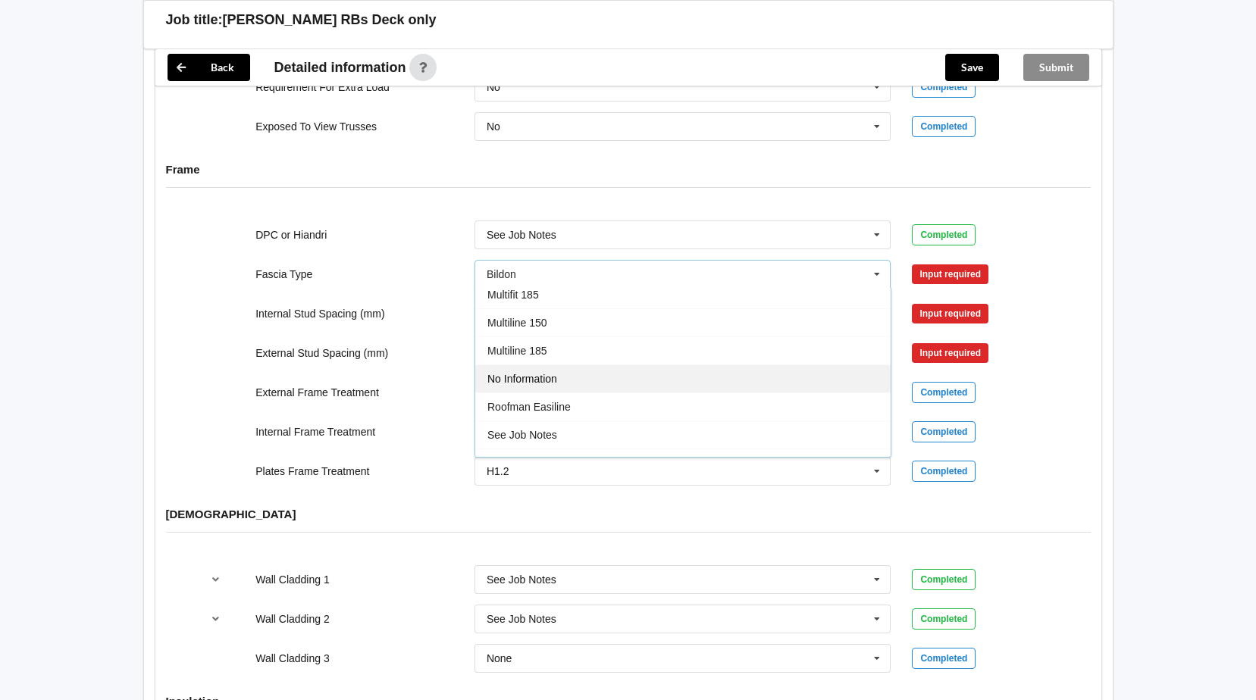
click at [543, 378] on span "No Information" at bounding box center [522, 379] width 70 height 12
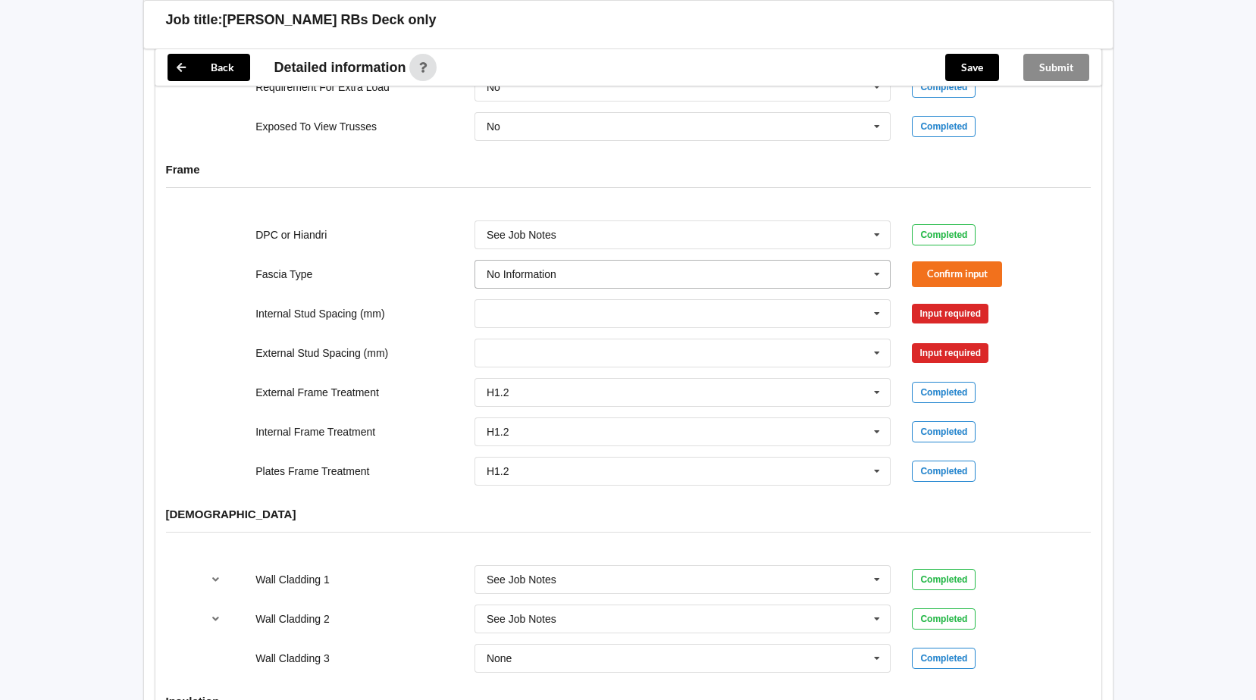
click at [874, 274] on icon at bounding box center [876, 275] width 23 height 28
click at [543, 436] on span "See Job Notes" at bounding box center [522, 435] width 70 height 12
click at [972, 271] on button "Confirm input" at bounding box center [957, 273] width 90 height 25
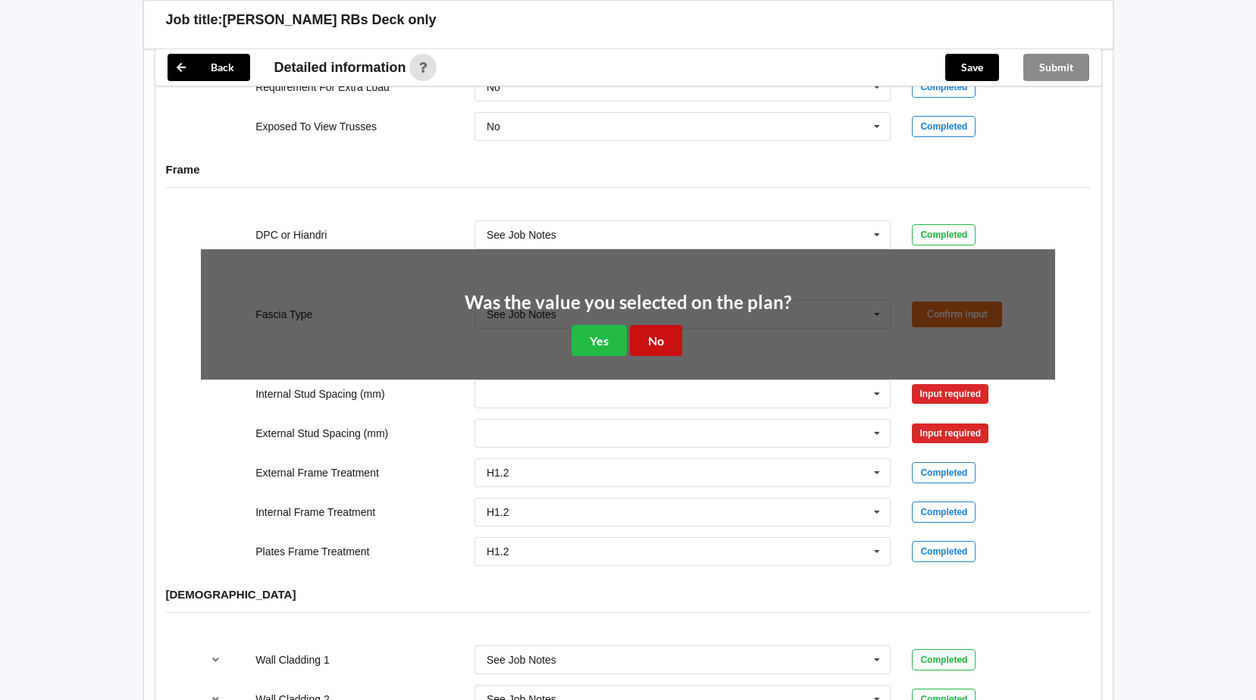
click at [665, 343] on button "No" at bounding box center [656, 340] width 52 height 31
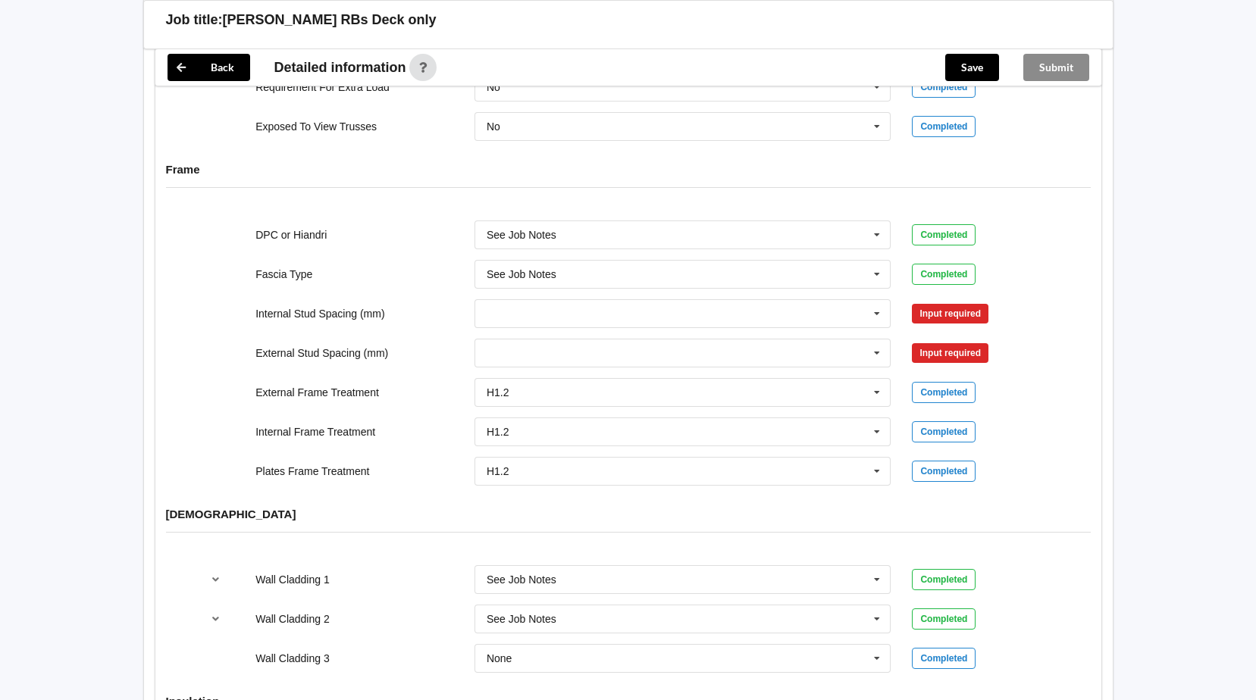
click at [948, 311] on div "Input required" at bounding box center [950, 314] width 77 height 20
click at [879, 317] on icon at bounding box center [876, 314] width 23 height 28
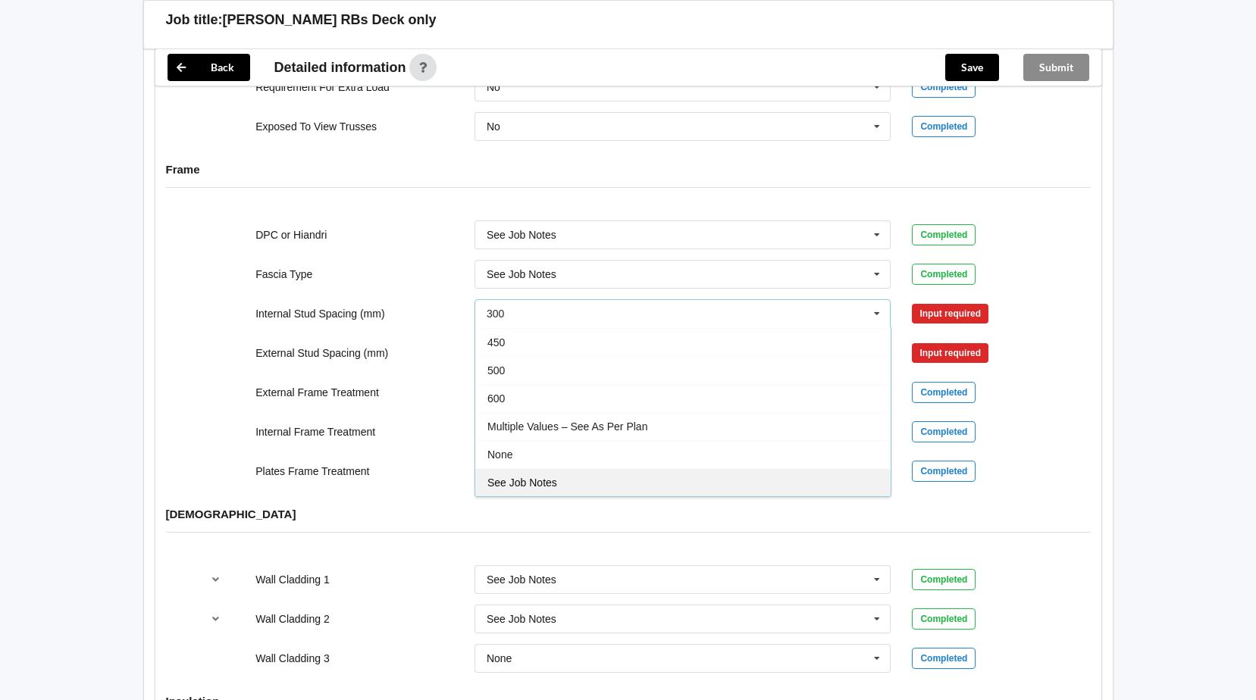
drag, startPoint x: 537, startPoint y: 480, endPoint x: 553, endPoint y: 476, distance: 16.6
click at [539, 480] on span "See Job Notes" at bounding box center [522, 483] width 70 height 12
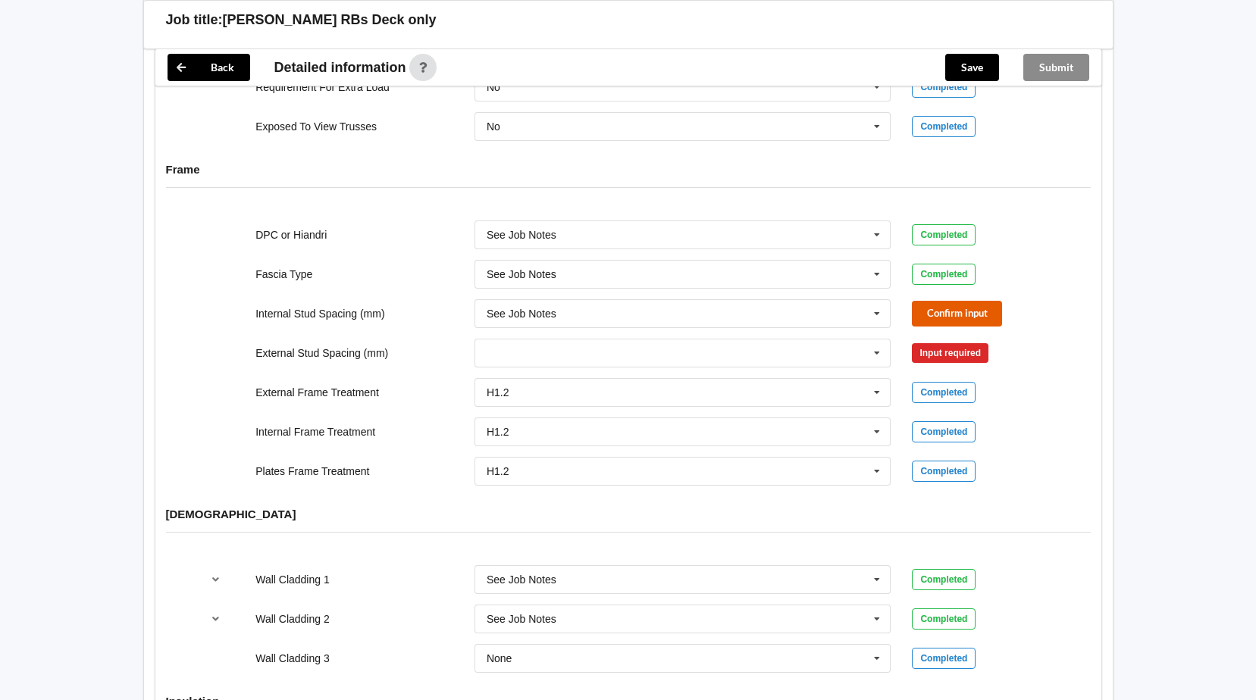
click at [966, 310] on button "Confirm input" at bounding box center [957, 313] width 90 height 25
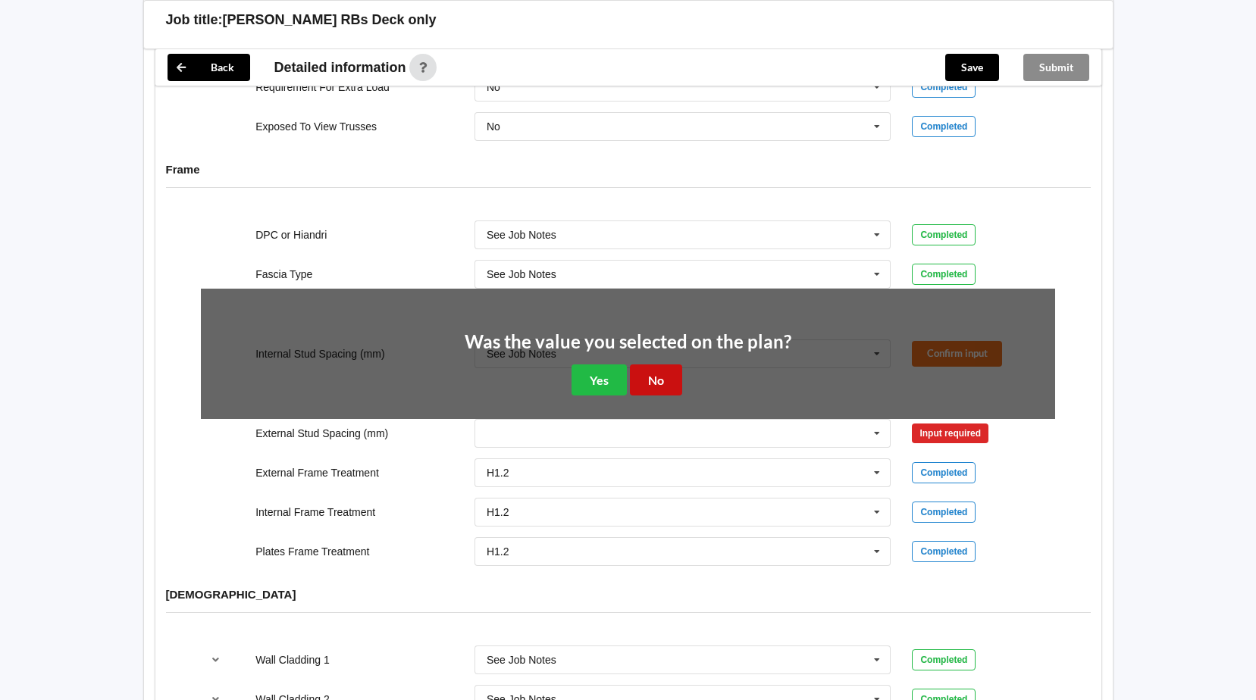
drag, startPoint x: 669, startPoint y: 380, endPoint x: 792, endPoint y: 360, distance: 124.3
click at [672, 380] on button "No" at bounding box center [656, 379] width 52 height 31
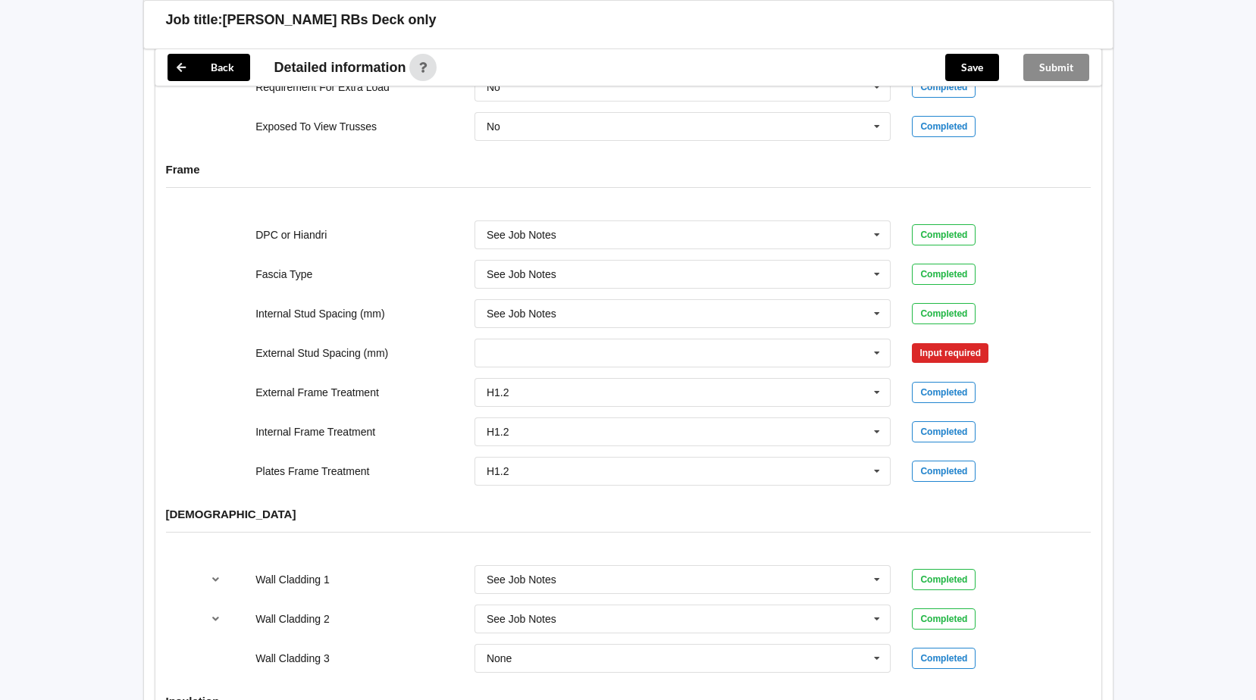
click at [942, 354] on div "Input required" at bounding box center [950, 353] width 77 height 20
click at [876, 351] on icon at bounding box center [876, 353] width 23 height 28
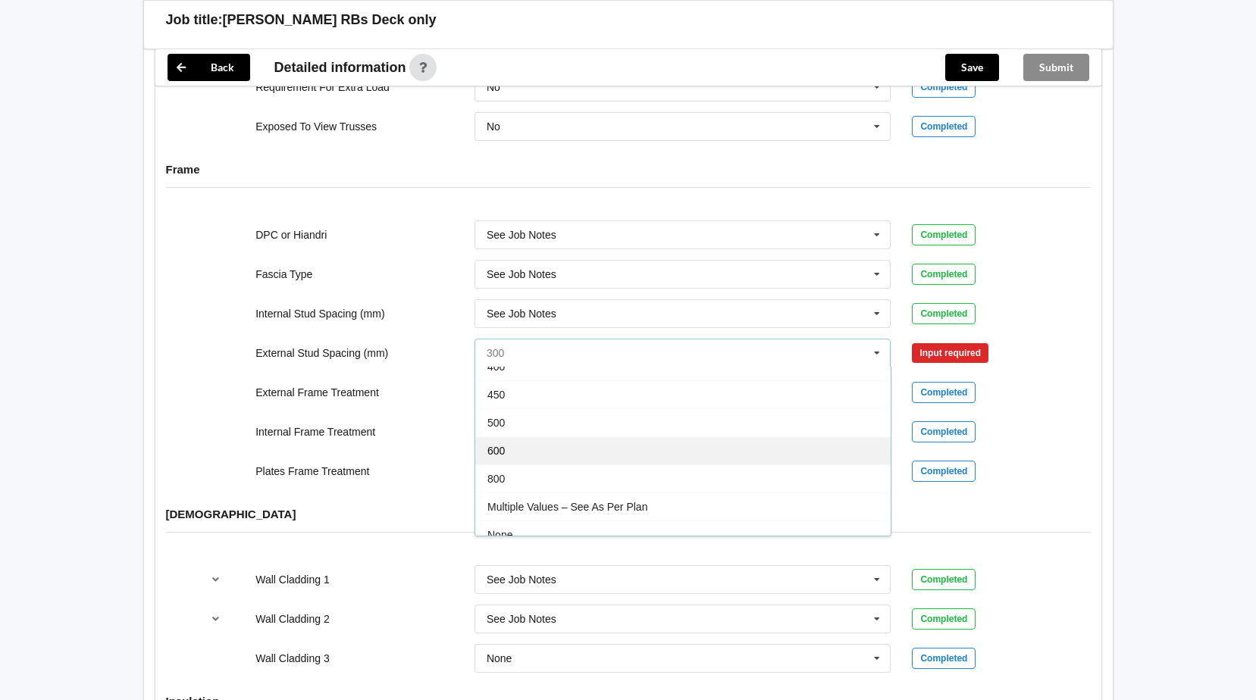
scroll to position [83, 0]
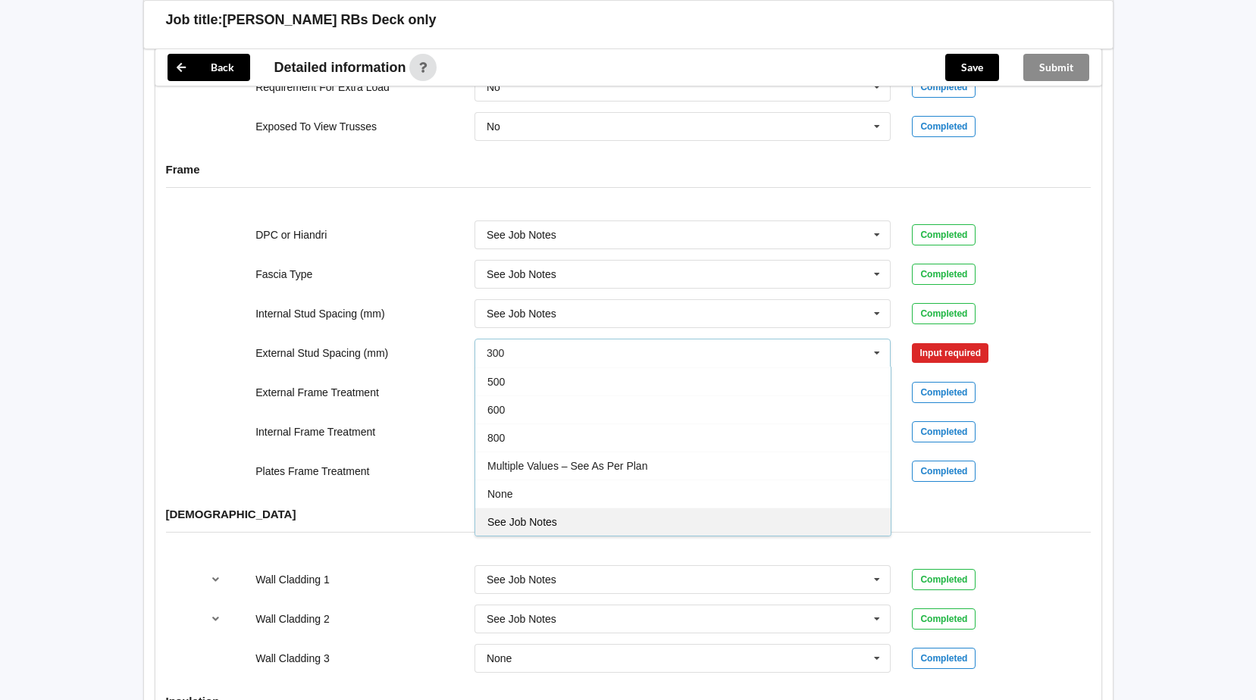
click at [539, 521] on span "See Job Notes" at bounding box center [522, 522] width 70 height 12
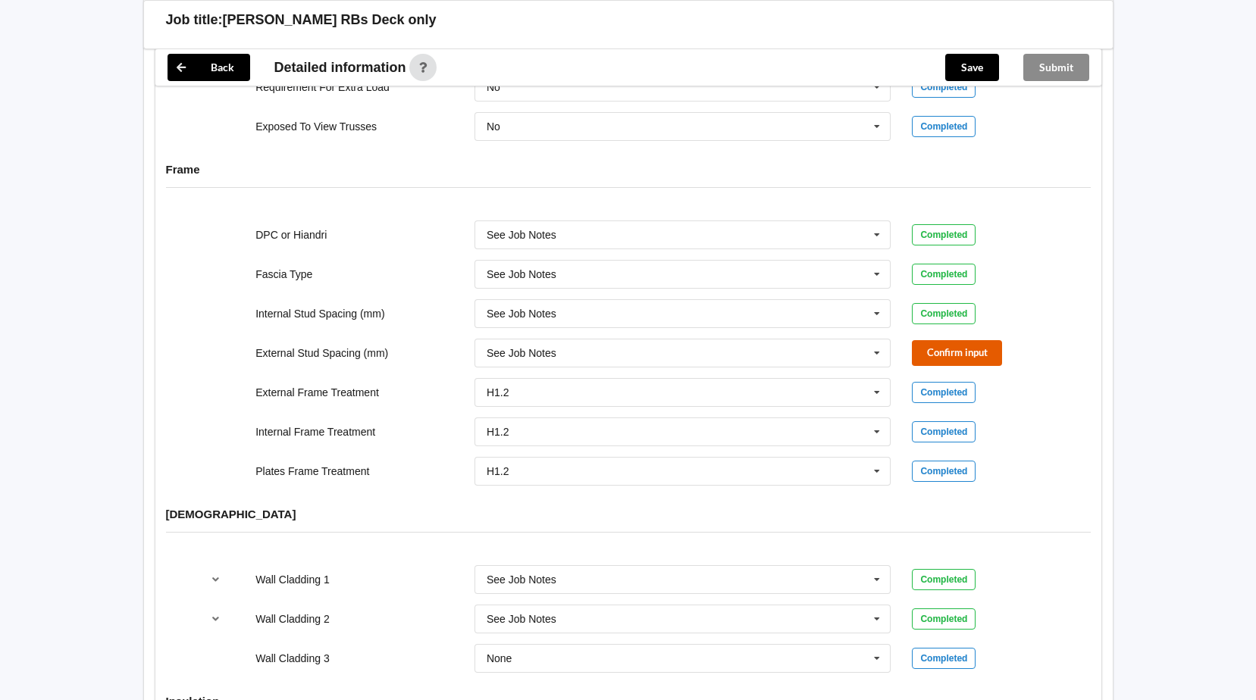
click at [961, 349] on button "Confirm input" at bounding box center [957, 352] width 90 height 25
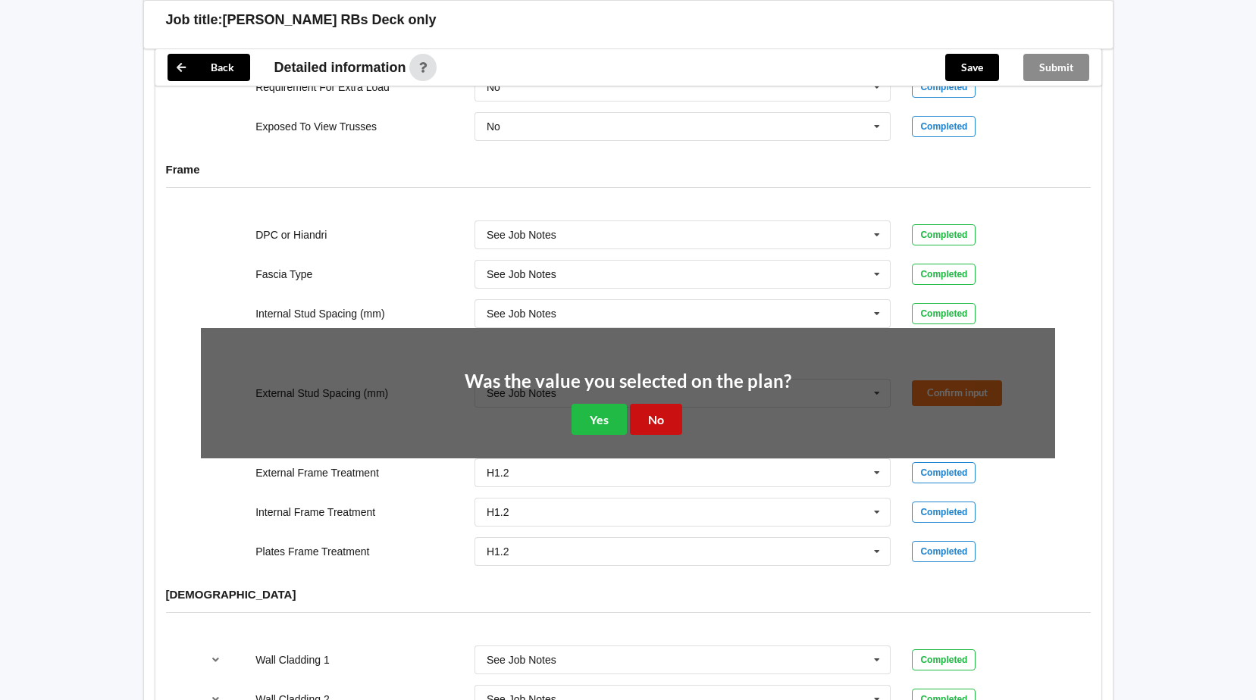
drag, startPoint x: 665, startPoint y: 417, endPoint x: 704, endPoint y: 425, distance: 39.5
click at [666, 418] on button "No" at bounding box center [656, 419] width 52 height 31
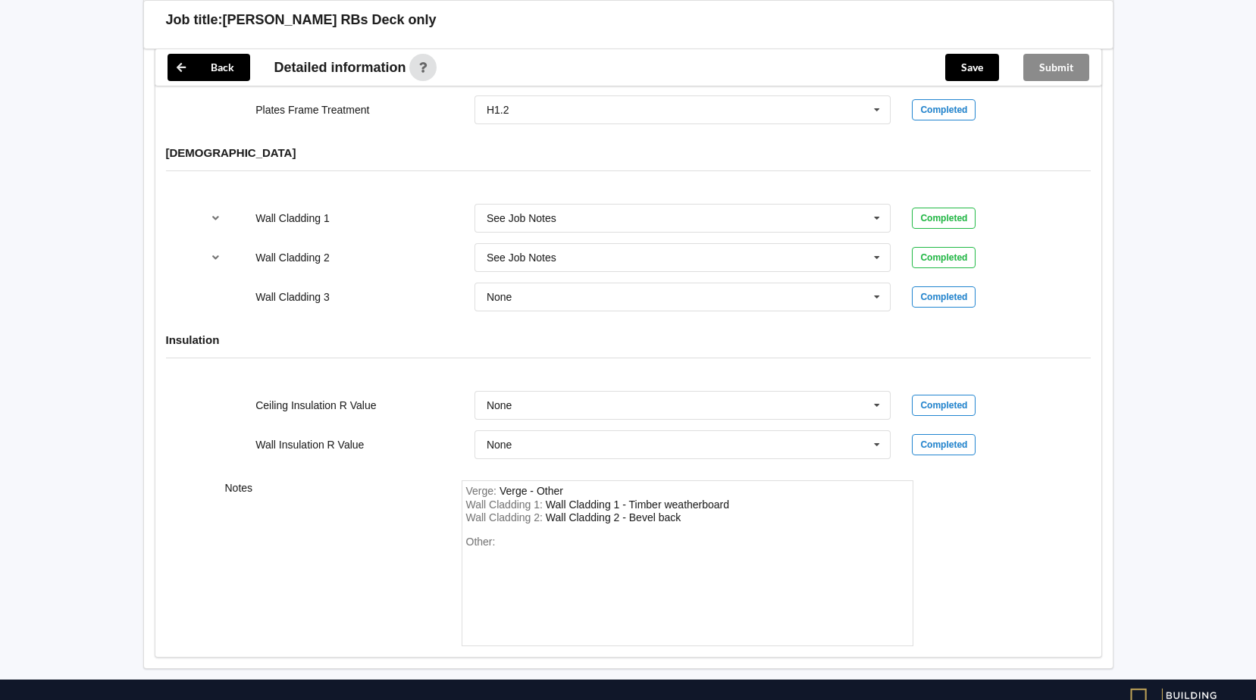
scroll to position [1819, 0]
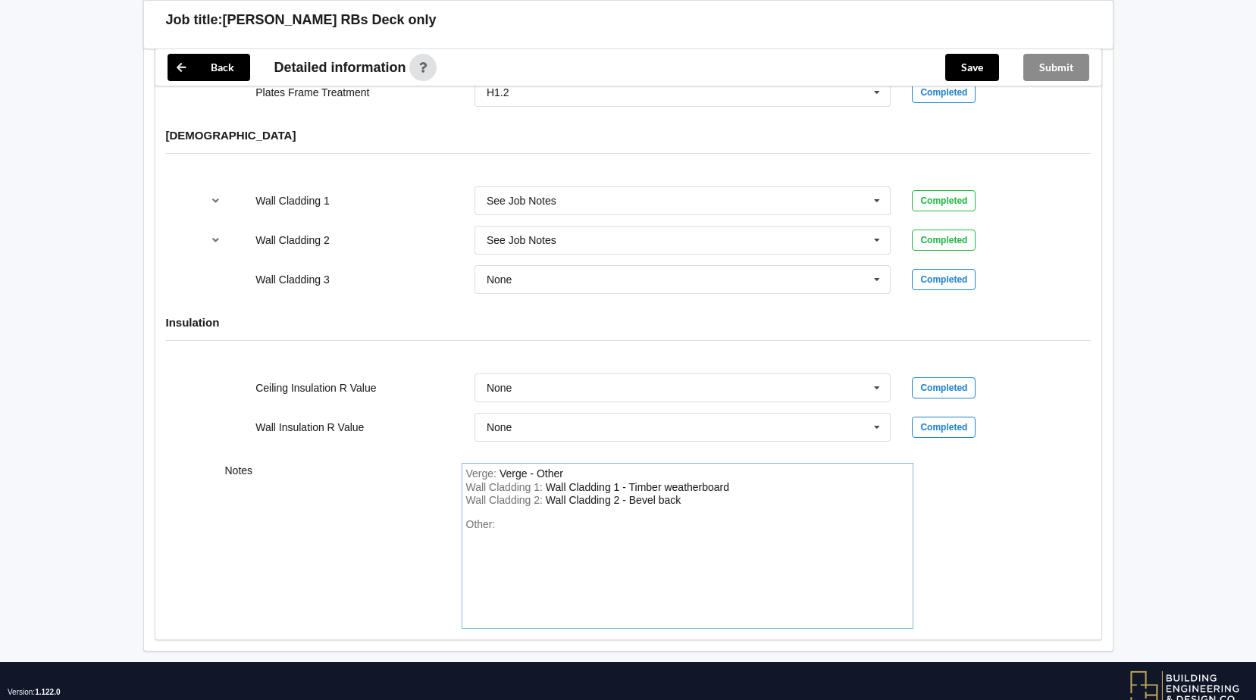
click at [751, 486] on div "Wall Cladding 1 : Wall Cladding 1 - Timber weatherboard" at bounding box center [687, 488] width 443 height 14
click at [731, 502] on div "Verge : Verge - Other Wall Cladding 1 : Wall Cladding 2 : Wall Cladding 2 - Bev…" at bounding box center [687, 546] width 452 height 166
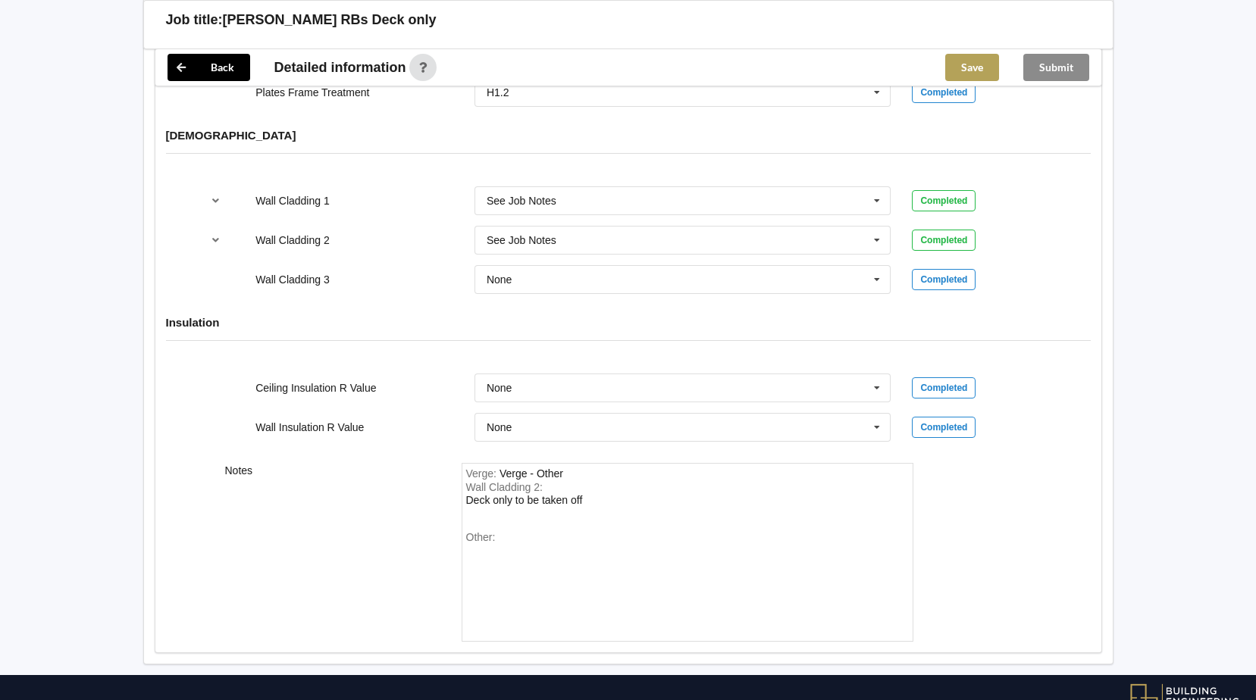
click at [979, 67] on button "Save" at bounding box center [972, 67] width 54 height 27
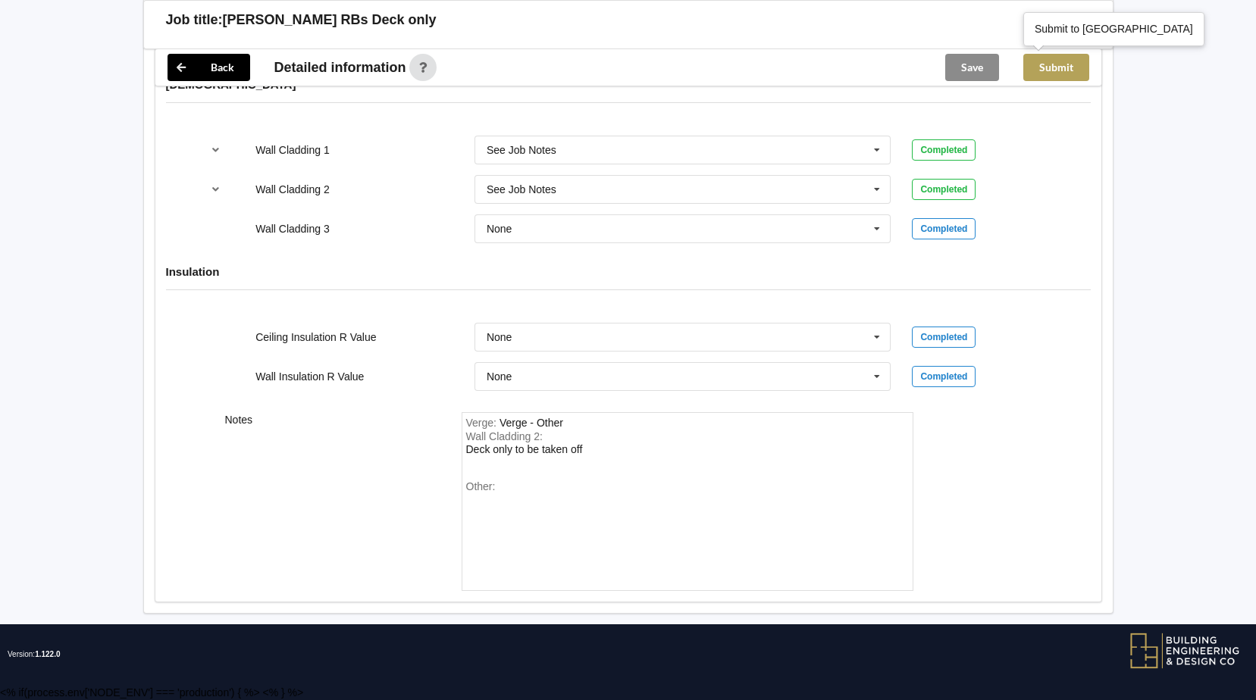
click at [1074, 69] on button "Submit" at bounding box center [1056, 67] width 66 height 27
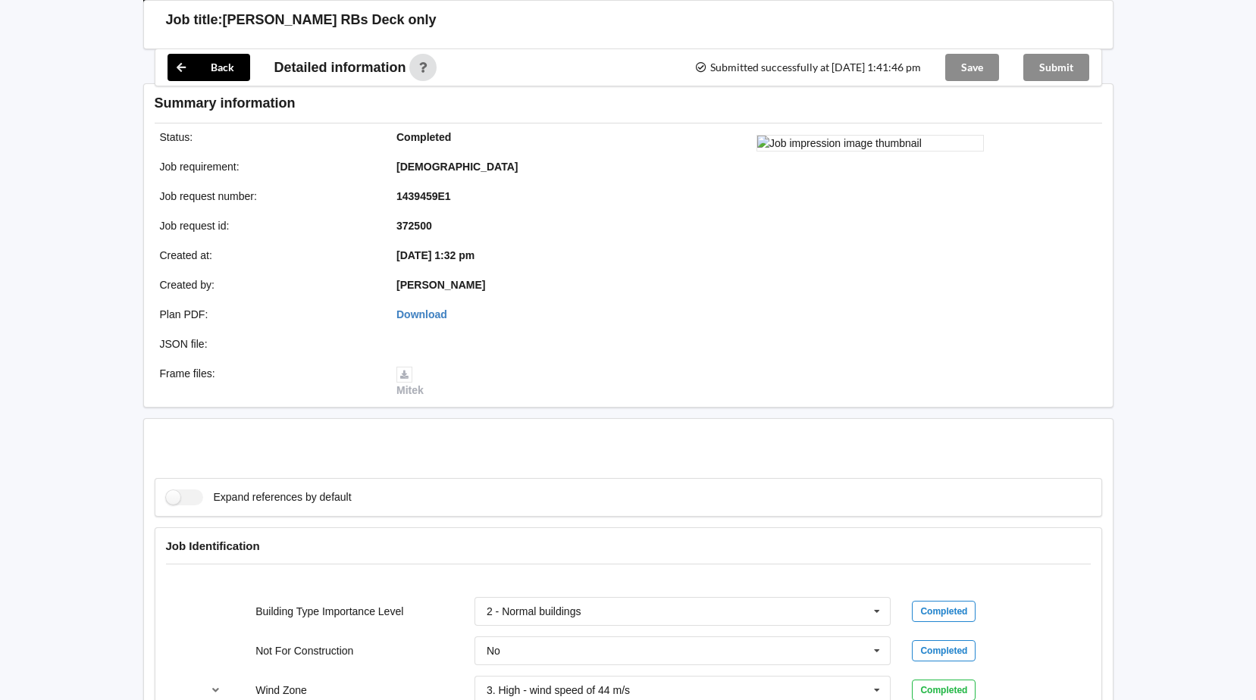
scroll to position [1800, 0]
